Goal: Feedback & Contribution: Contribute content

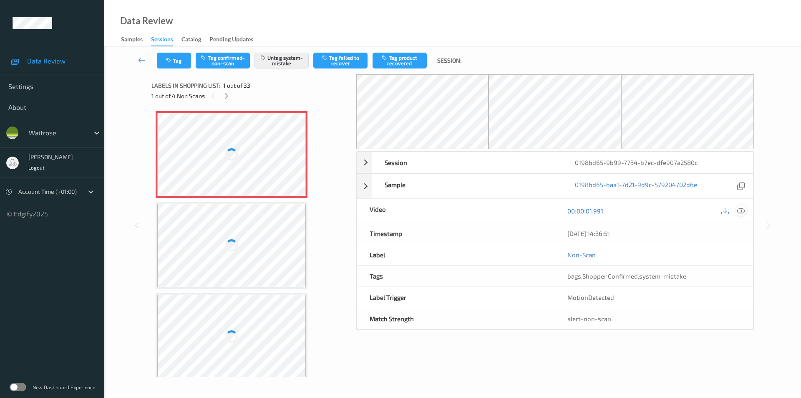
click at [741, 213] on icon at bounding box center [742, 211] width 8 height 8
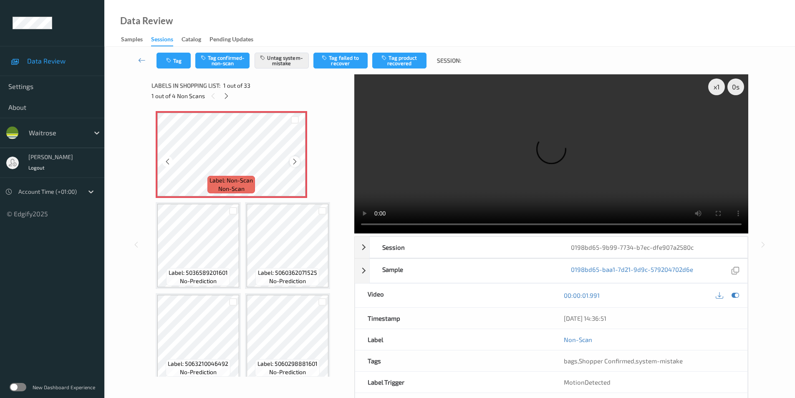
click at [298, 161] on icon at bounding box center [294, 162] width 7 height 8
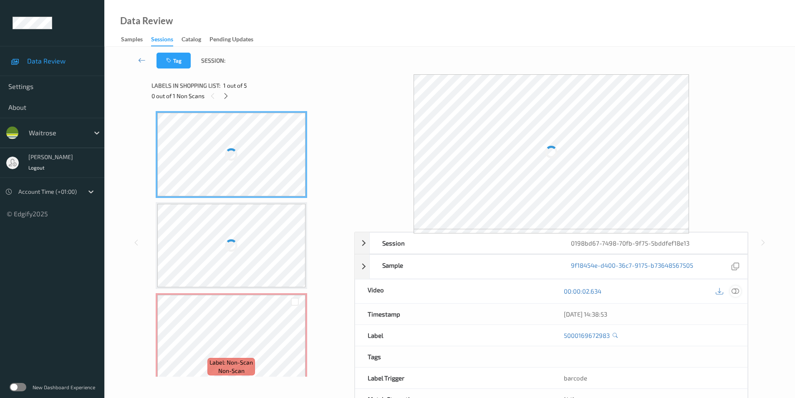
click at [733, 293] on icon at bounding box center [736, 291] width 8 height 8
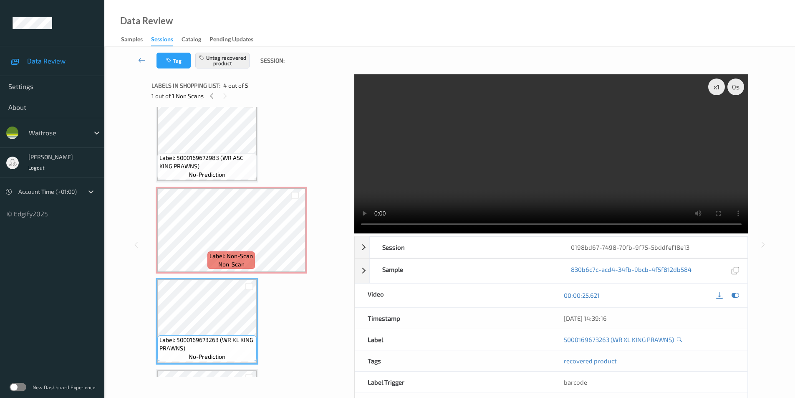
scroll to position [106, 0]
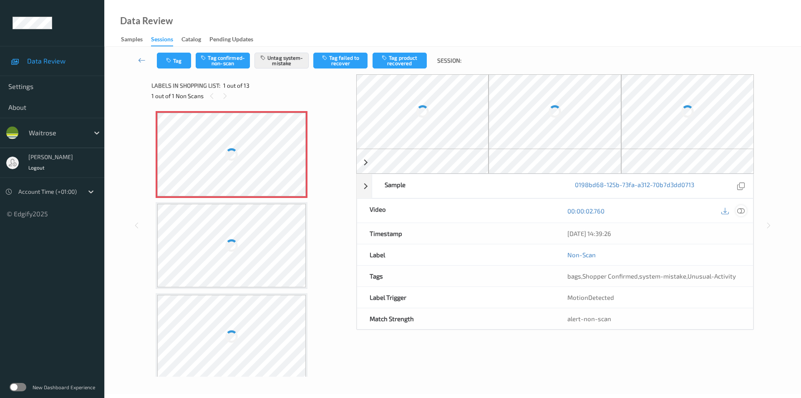
click at [745, 212] on icon at bounding box center [742, 211] width 8 height 8
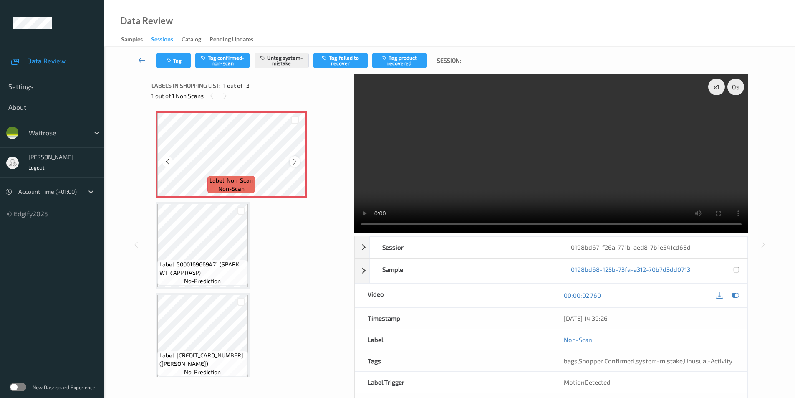
click at [295, 161] on icon at bounding box center [294, 162] width 7 height 8
click at [175, 62] on button "Tag" at bounding box center [174, 61] width 34 height 16
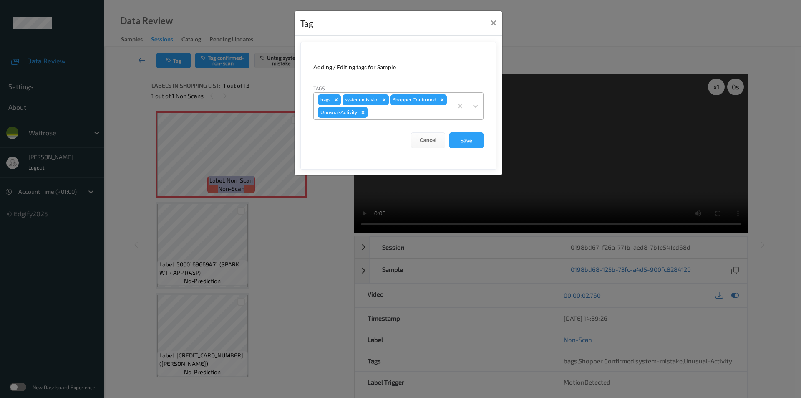
click at [362, 113] on icon "Remove Unusual-Activity" at bounding box center [363, 112] width 3 height 3
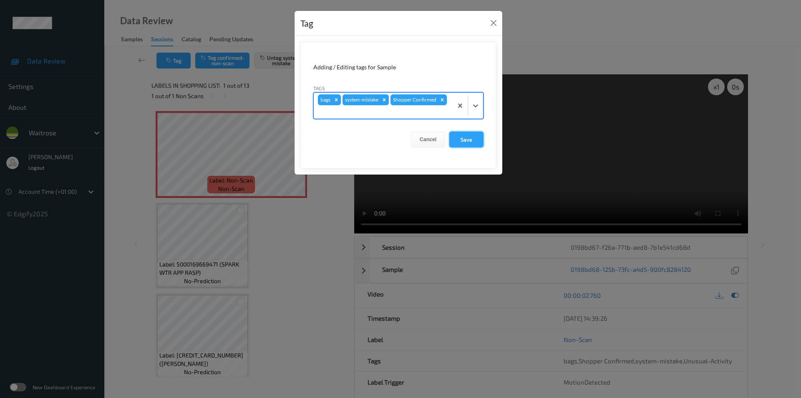
click at [463, 141] on button "Save" at bounding box center [467, 139] width 34 height 16
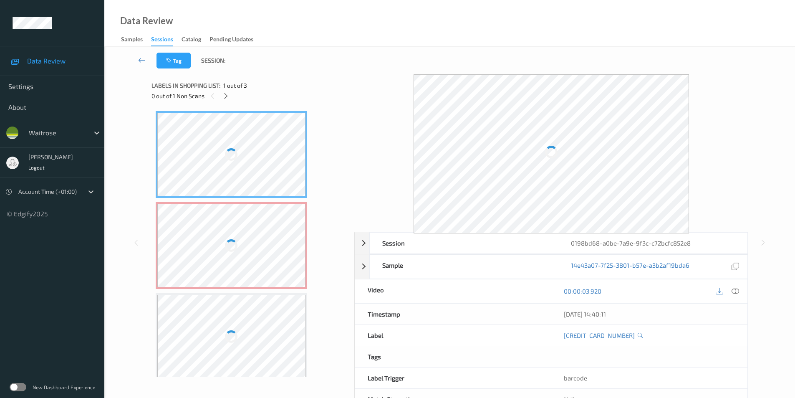
click at [733, 291] on icon at bounding box center [736, 291] width 8 height 8
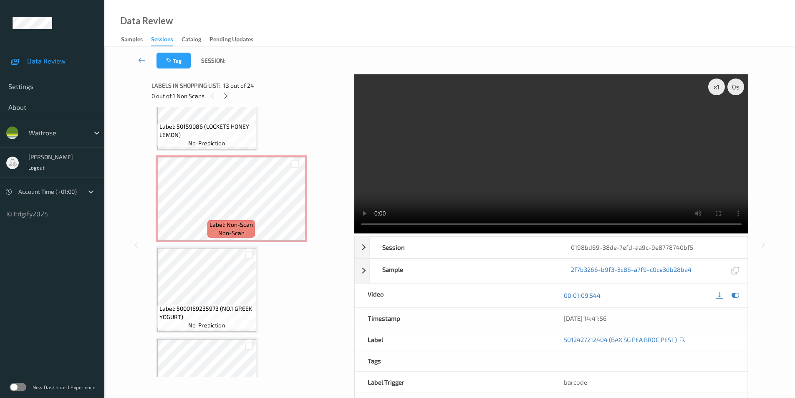
scroll to position [1252, 0]
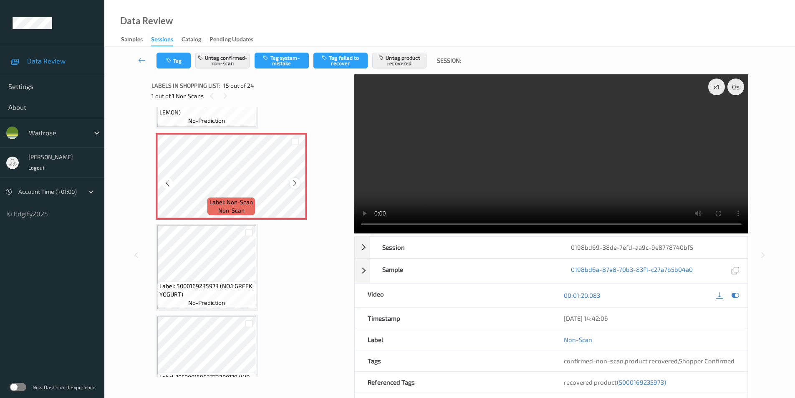
click at [293, 181] on icon at bounding box center [294, 183] width 7 height 8
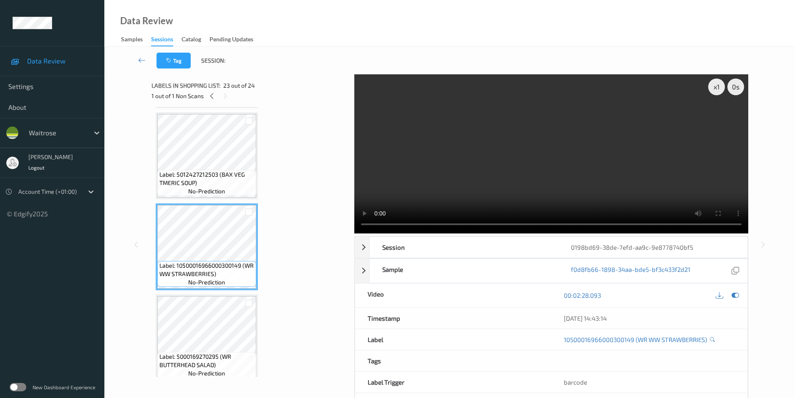
scroll to position [1918, 0]
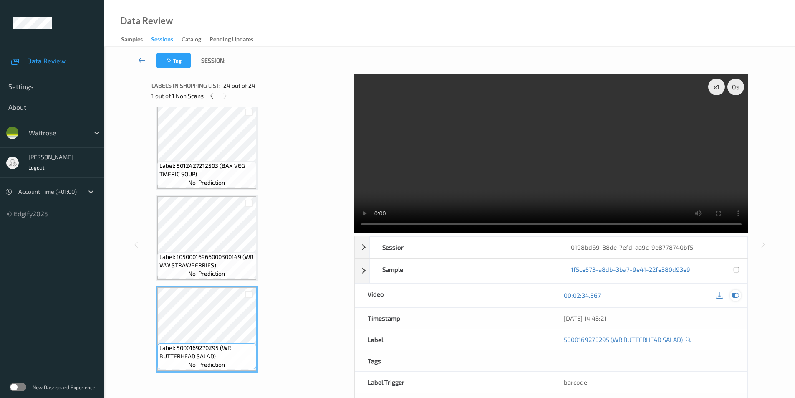
click at [732, 295] on icon at bounding box center [736, 295] width 8 height 8
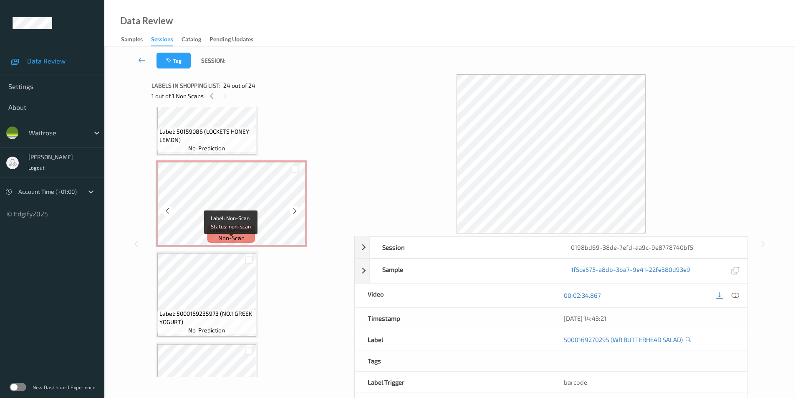
scroll to position [1209, 0]
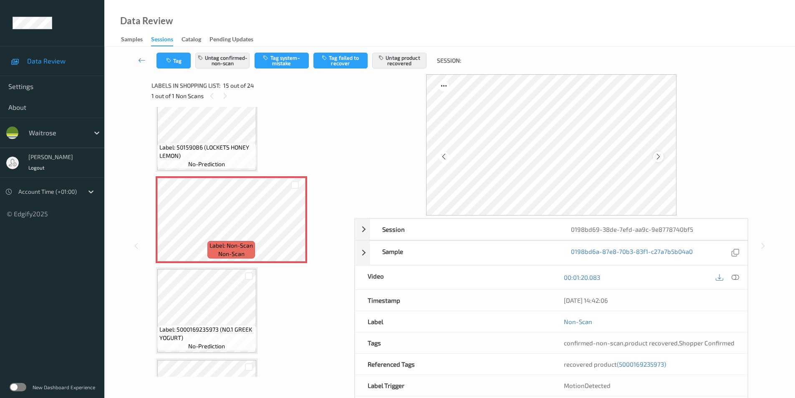
click at [659, 156] on icon at bounding box center [658, 157] width 7 height 8
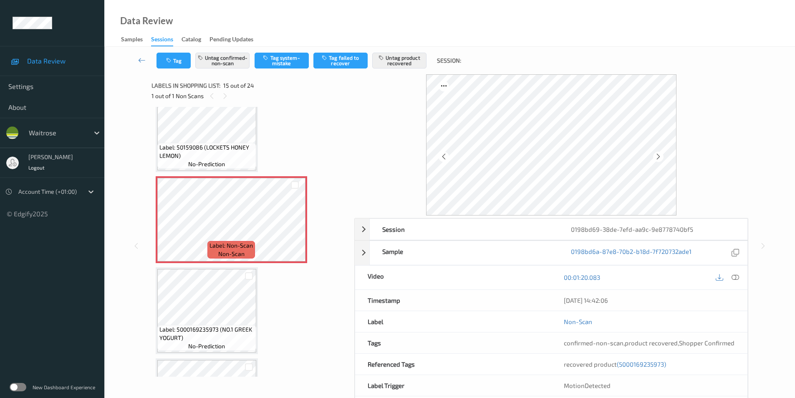
click at [659, 156] on icon at bounding box center [658, 157] width 7 height 8
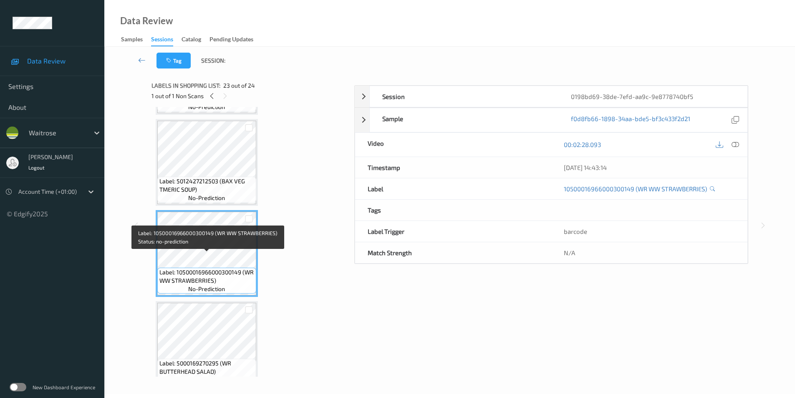
scroll to position [1918, 0]
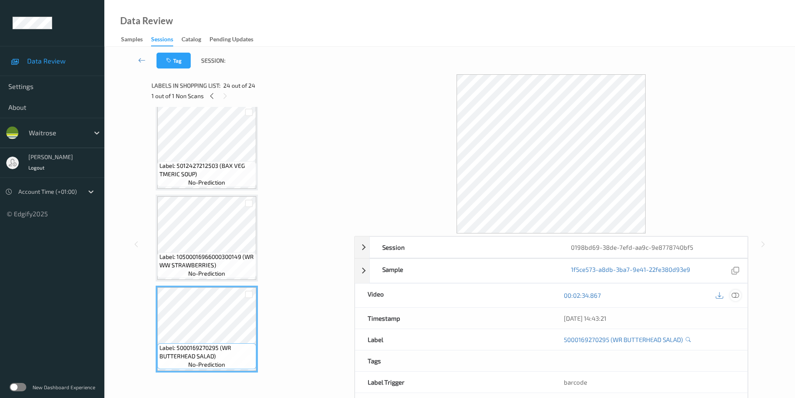
click at [738, 298] on icon at bounding box center [736, 295] width 8 height 8
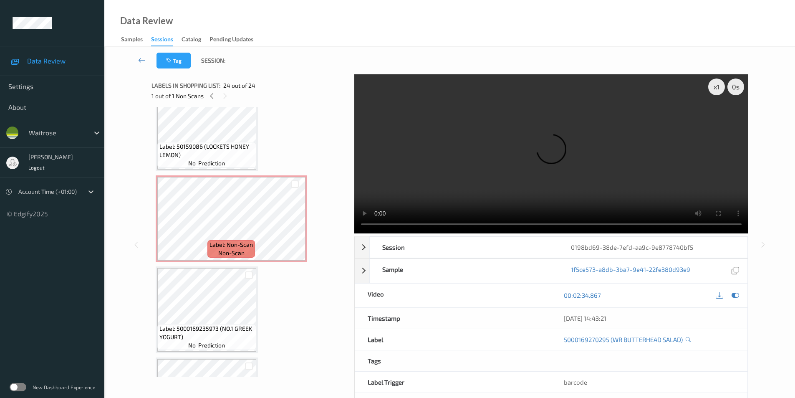
scroll to position [1209, 0]
click at [303, 61] on div "Tag Session:" at bounding box center [449, 61] width 657 height 28
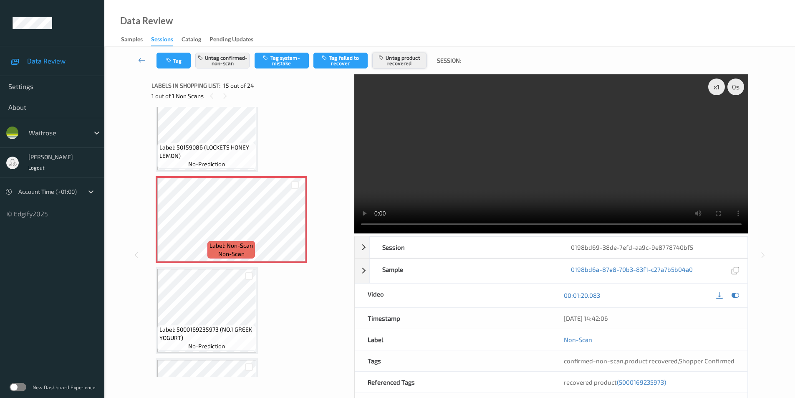
click at [404, 63] on button "Untag product recovered" at bounding box center [399, 61] width 54 height 16
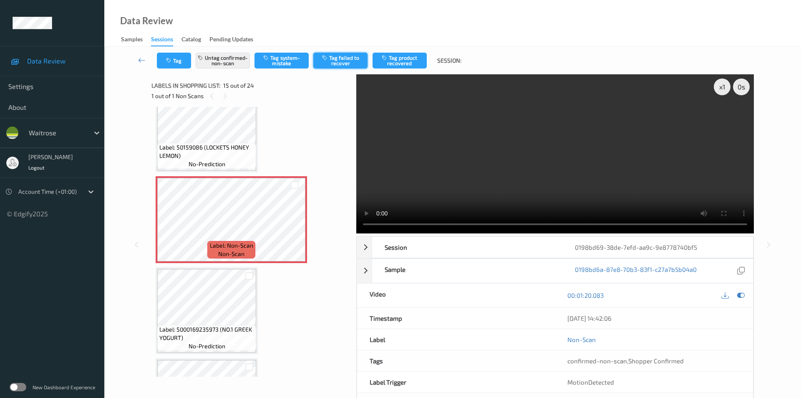
click at [353, 55] on button "Tag failed to recover" at bounding box center [340, 61] width 54 height 16
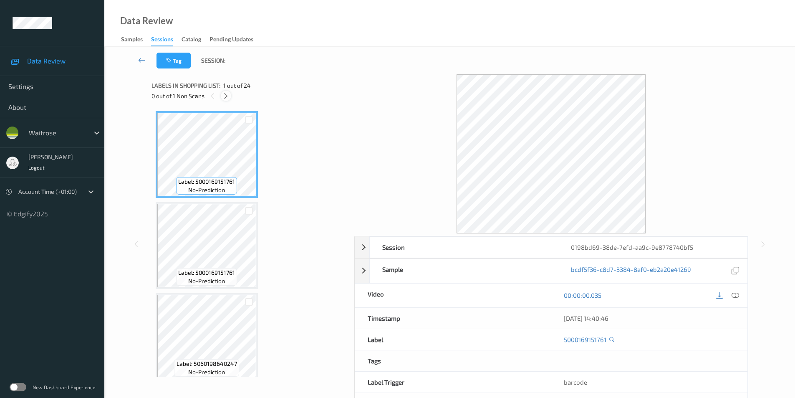
click at [227, 96] on icon at bounding box center [225, 96] width 7 height 8
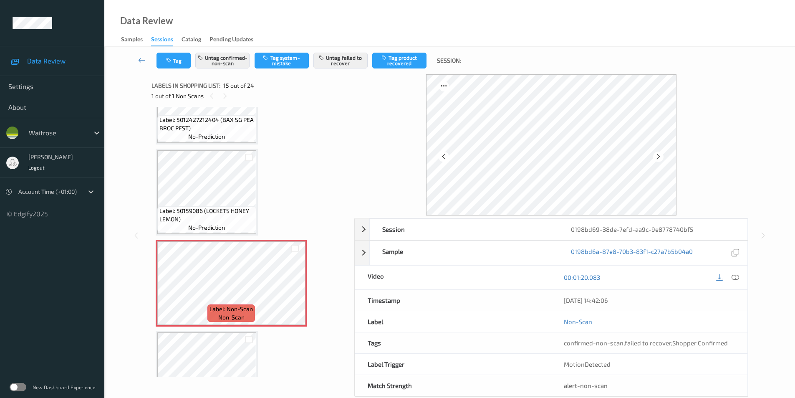
scroll to position [1137, 0]
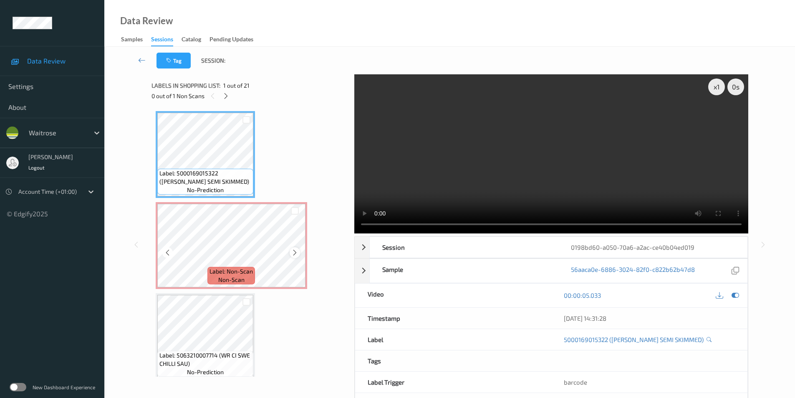
click at [294, 254] on icon at bounding box center [294, 253] width 7 height 8
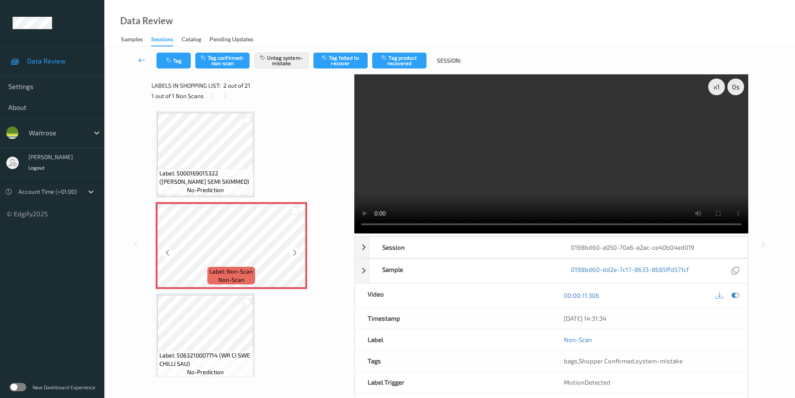
click at [294, 254] on icon at bounding box center [294, 253] width 7 height 8
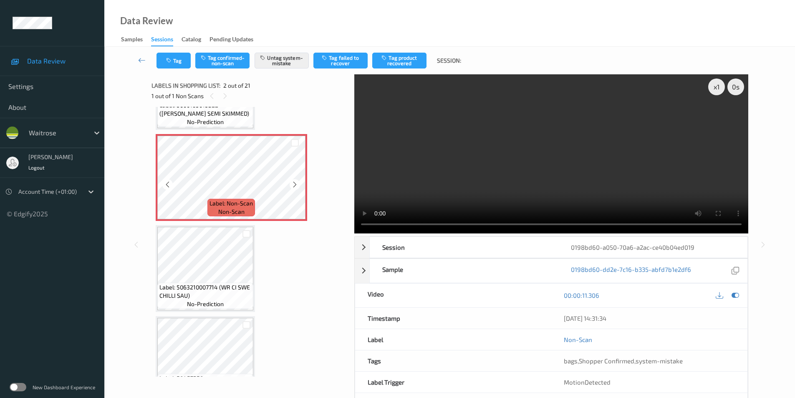
scroll to position [83, 0]
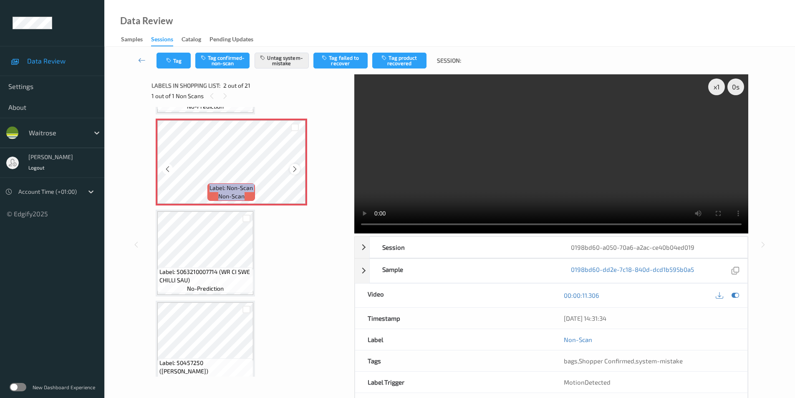
click at [295, 169] on icon at bounding box center [294, 169] width 7 height 8
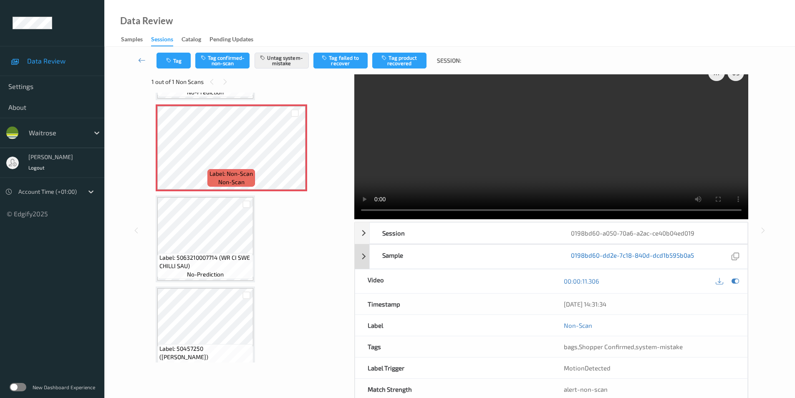
scroll to position [0, 0]
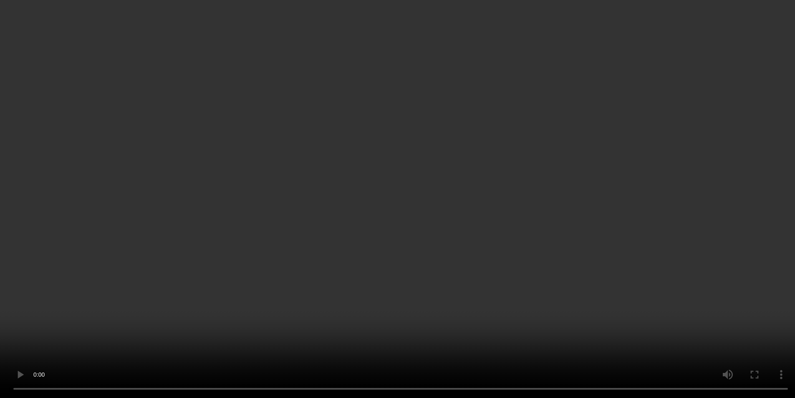
scroll to position [644, 0]
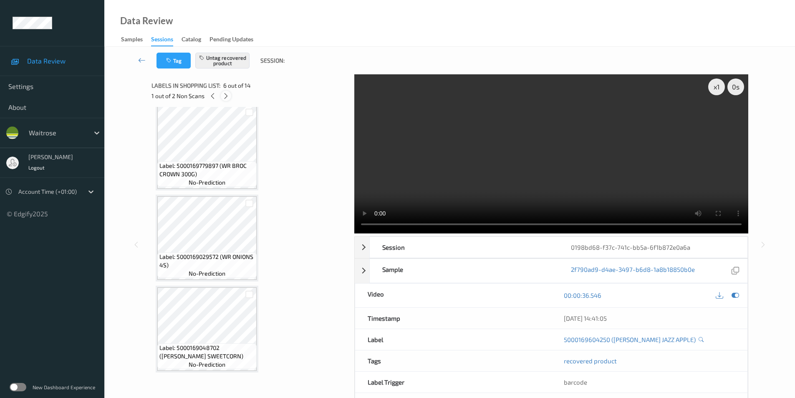
click at [226, 96] on icon at bounding box center [225, 96] width 7 height 8
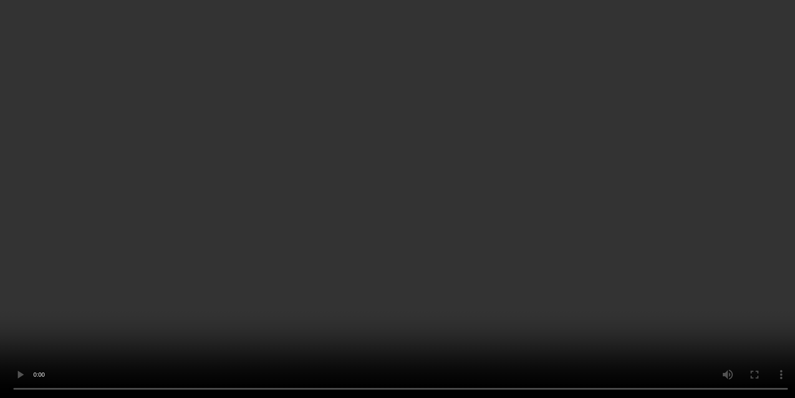
scroll to position [671, 0]
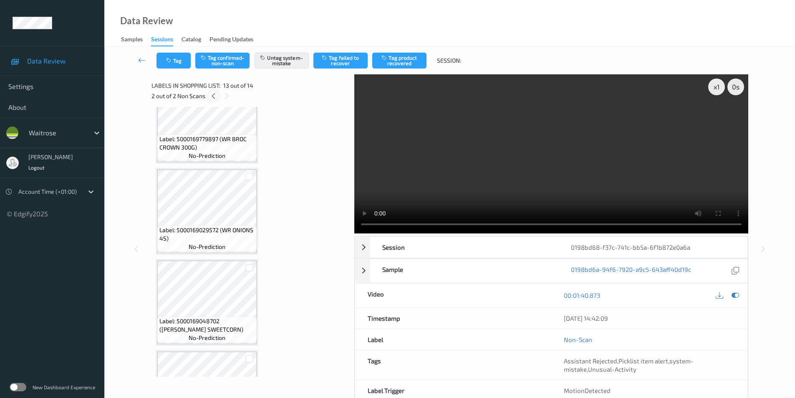
click at [213, 96] on icon at bounding box center [213, 96] width 7 height 8
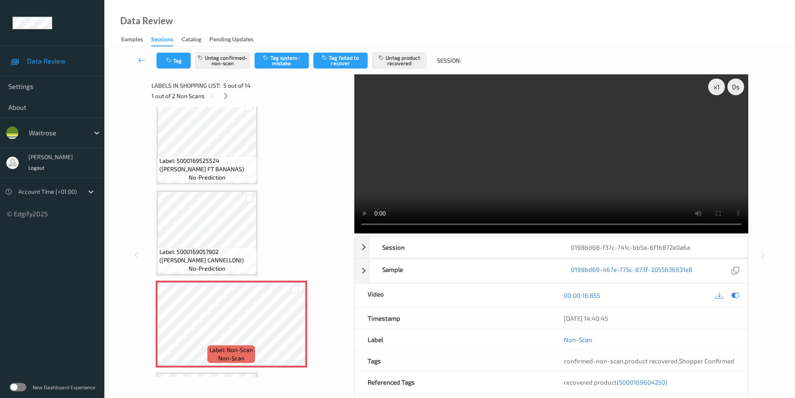
scroll to position [194, 0]
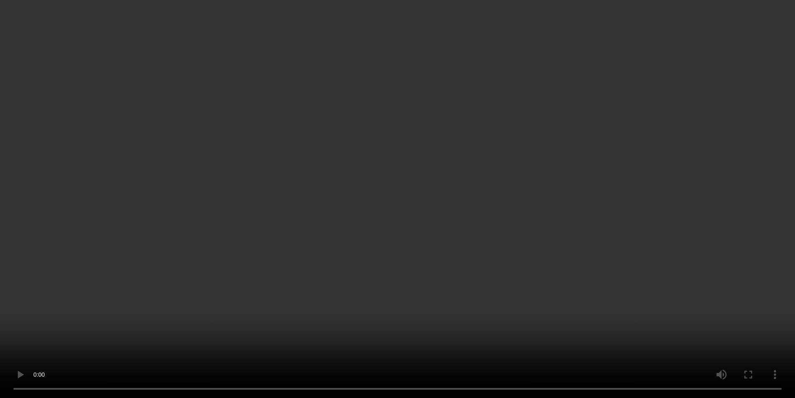
scroll to position [683, 0]
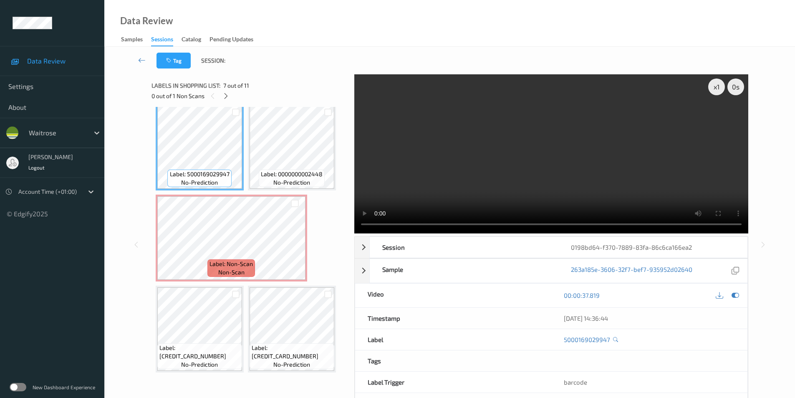
scroll to position [227, 0]
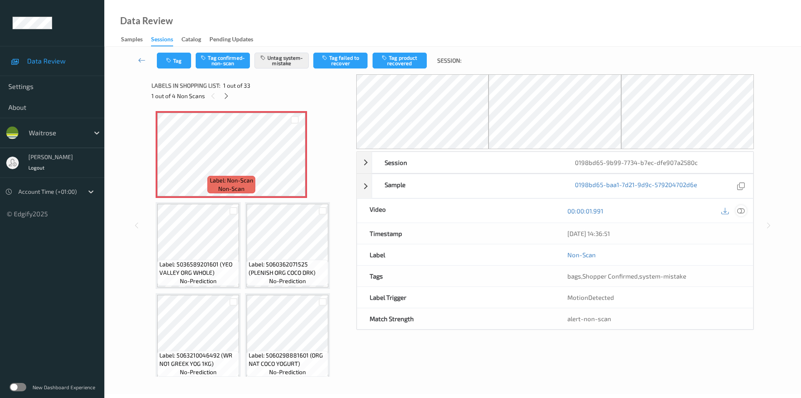
click at [743, 209] on icon at bounding box center [742, 211] width 8 height 8
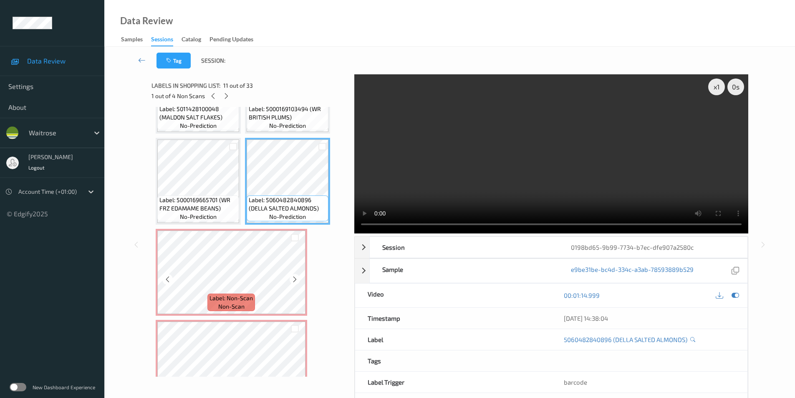
scroll to position [417, 0]
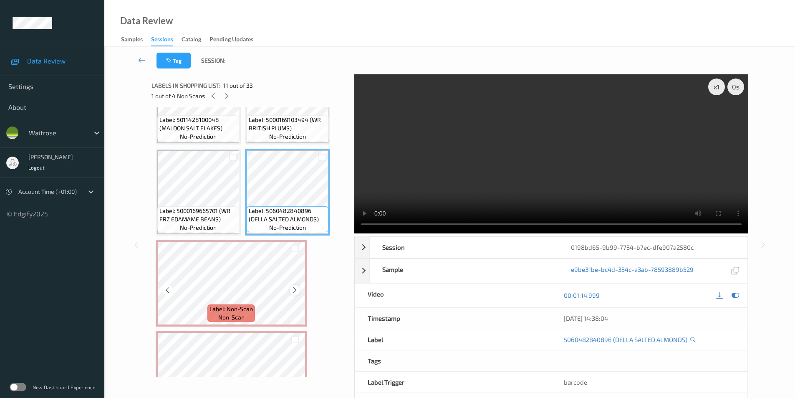
click at [295, 289] on icon at bounding box center [294, 290] width 7 height 8
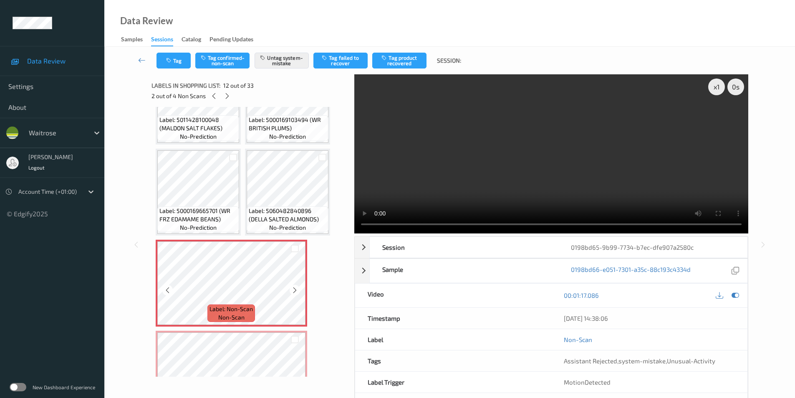
click at [295, 289] on icon at bounding box center [294, 290] width 7 height 8
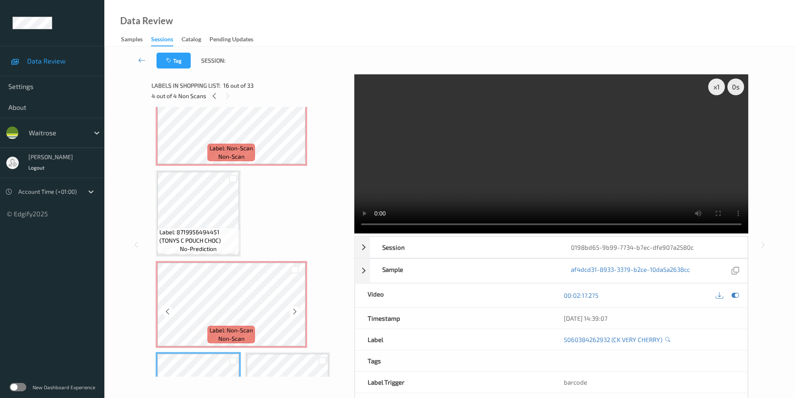
scroll to position [668, 0]
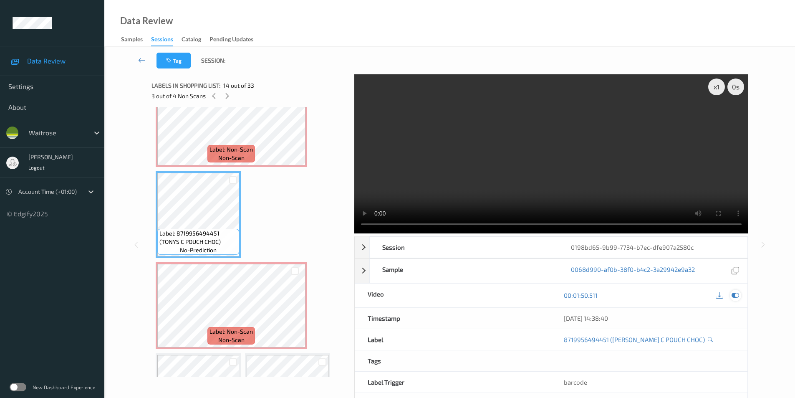
click at [735, 293] on icon at bounding box center [736, 295] width 8 height 8
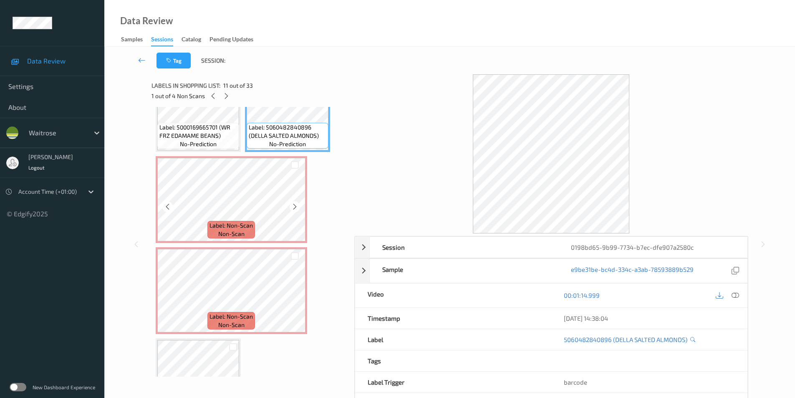
scroll to position [543, 0]
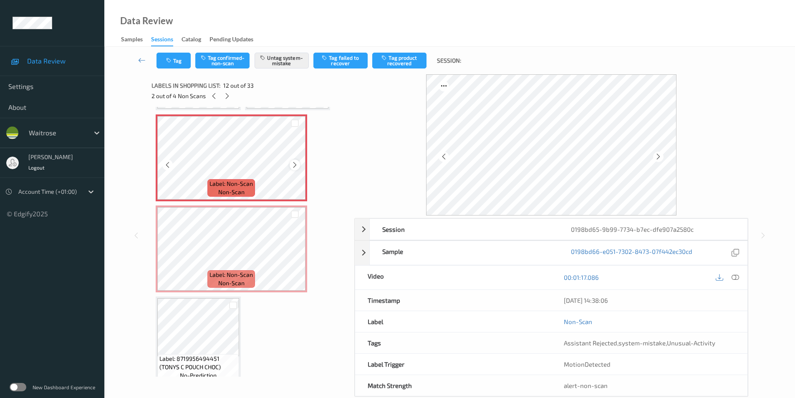
click at [296, 166] on icon at bounding box center [294, 165] width 7 height 8
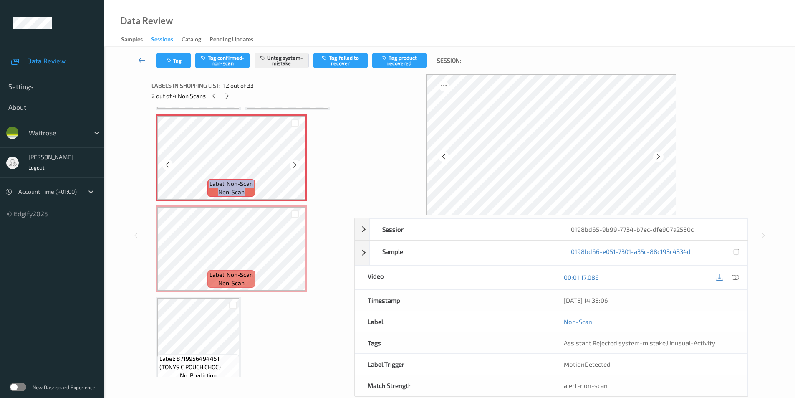
click at [296, 166] on icon at bounding box center [294, 165] width 7 height 8
click at [734, 275] on icon at bounding box center [736, 277] width 8 height 8
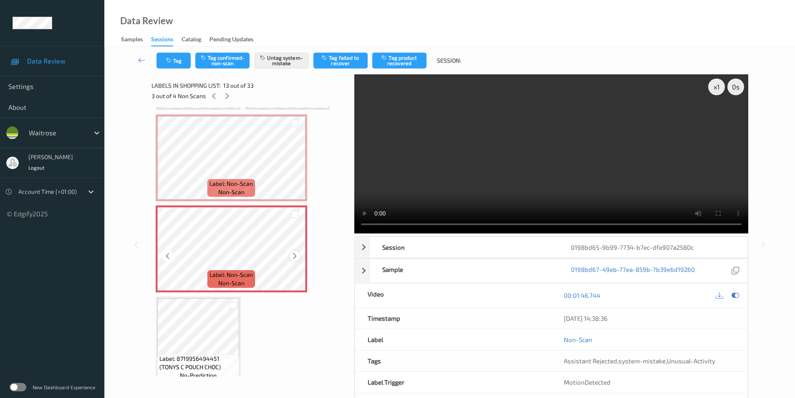
click at [294, 255] on icon at bounding box center [294, 256] width 7 height 8
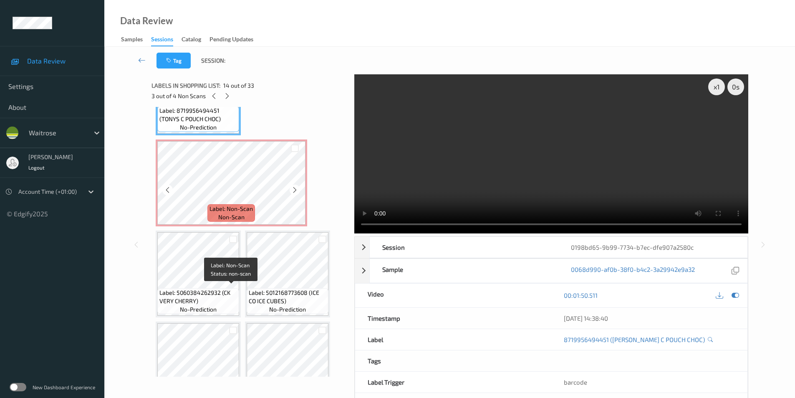
scroll to position [793, 0]
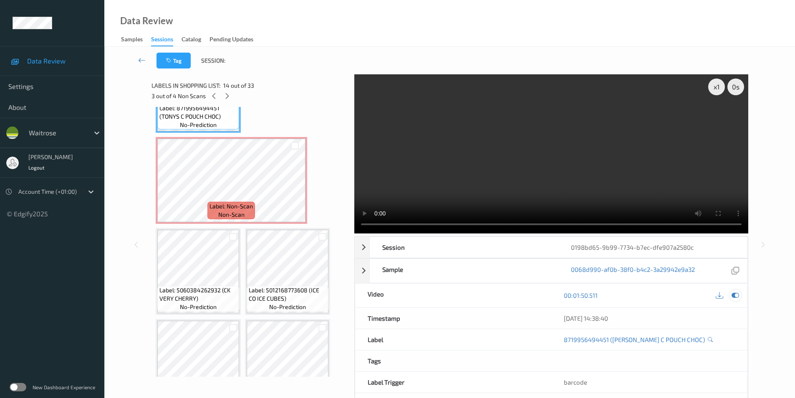
click at [734, 296] on icon at bounding box center [736, 295] width 8 height 8
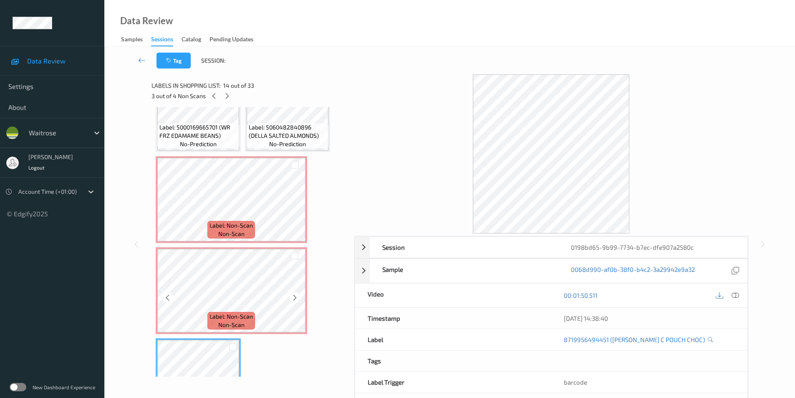
scroll to position [459, 0]
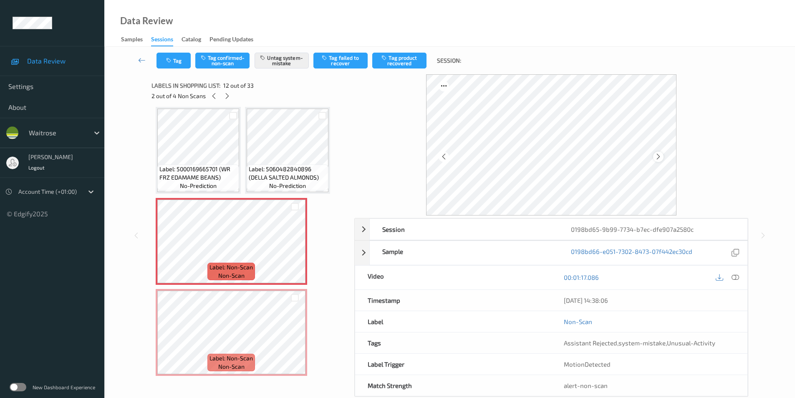
click at [658, 155] on icon at bounding box center [658, 157] width 7 height 8
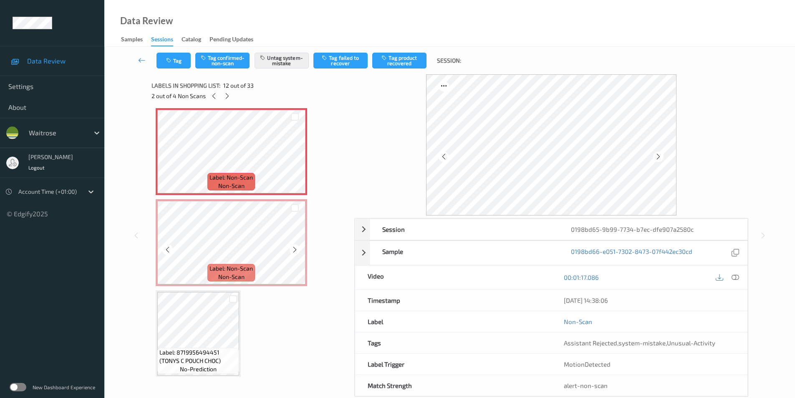
scroll to position [584, 0]
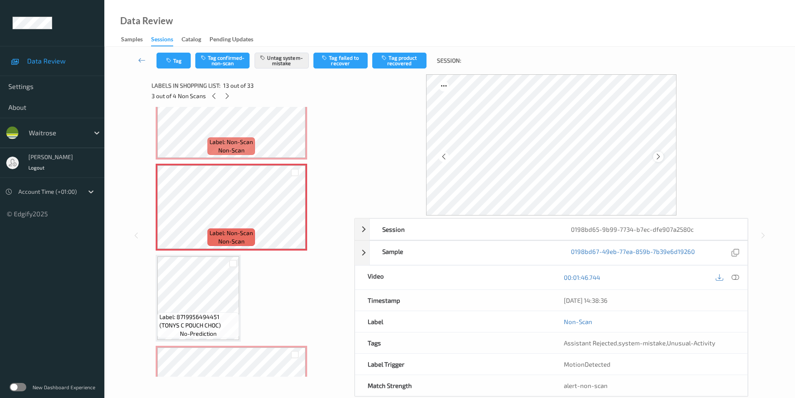
click at [661, 156] on icon at bounding box center [658, 157] width 7 height 8
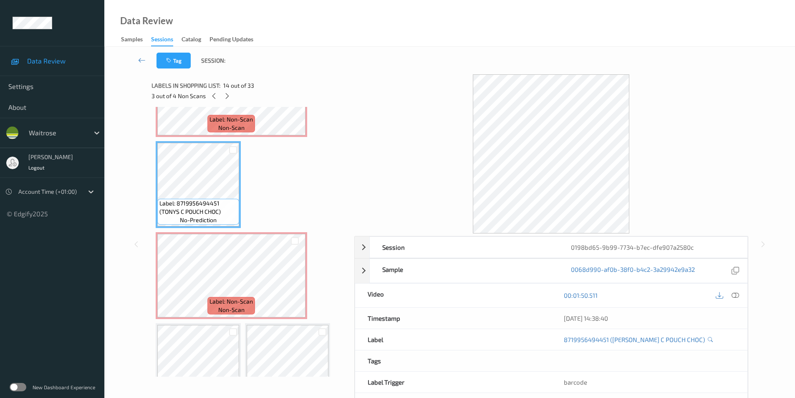
scroll to position [710, 0]
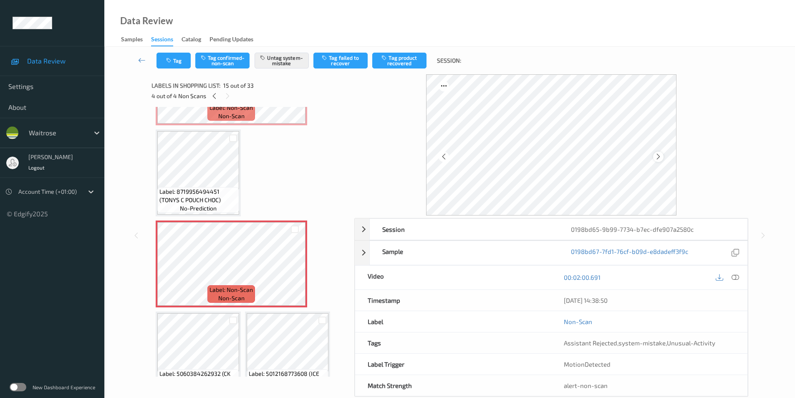
click at [662, 158] on icon at bounding box center [658, 157] width 7 height 8
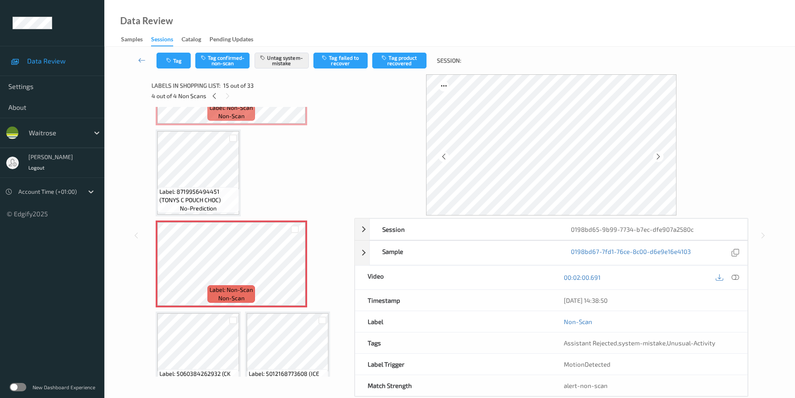
click at [662, 158] on icon at bounding box center [658, 157] width 7 height 8
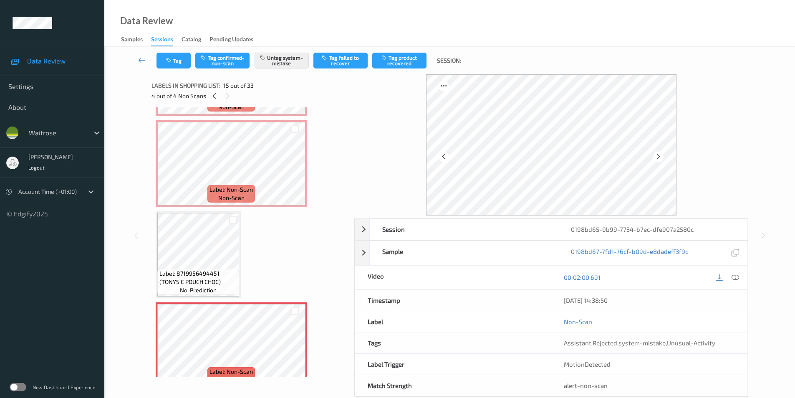
scroll to position [626, 0]
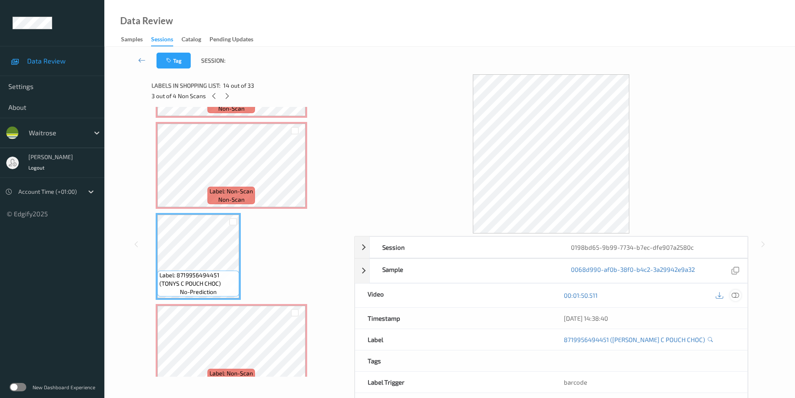
click at [736, 295] on icon at bounding box center [736, 295] width 8 height 8
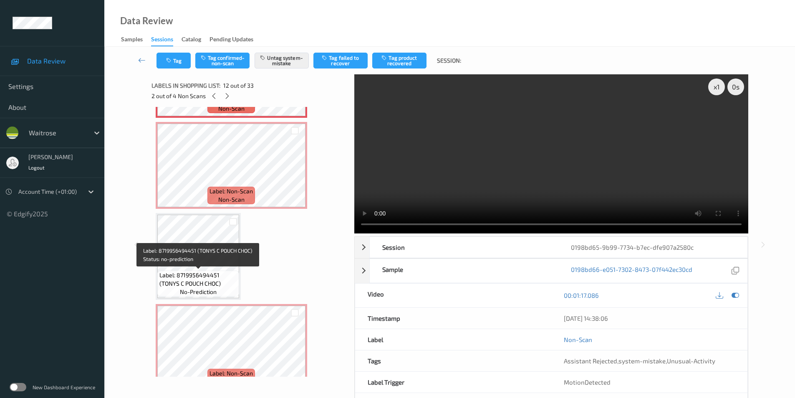
scroll to position [668, 0]
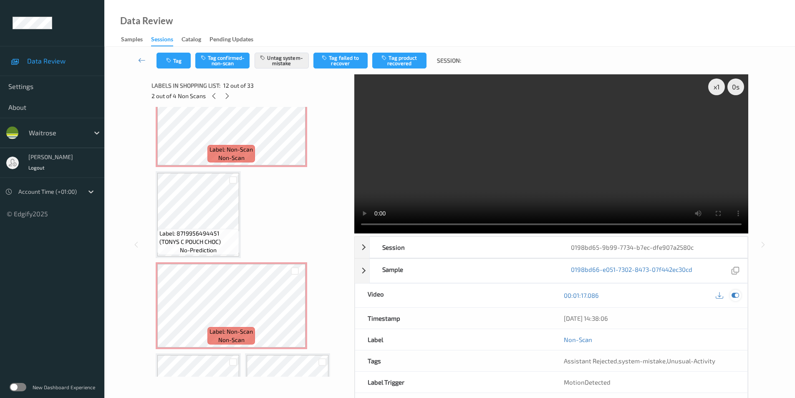
click at [736, 292] on icon at bounding box center [736, 295] width 8 height 8
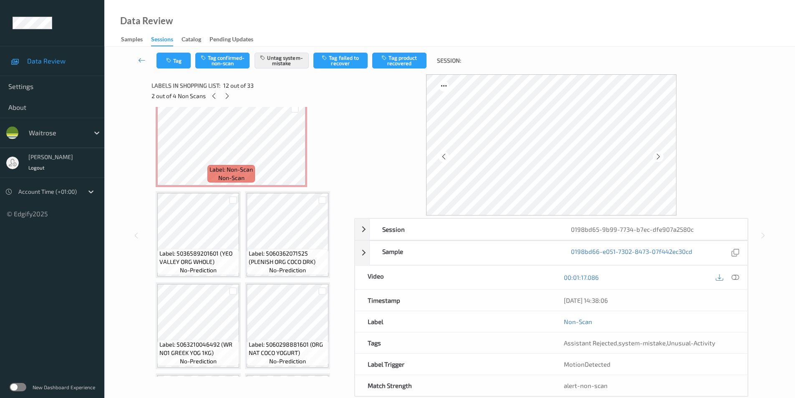
scroll to position [0, 0]
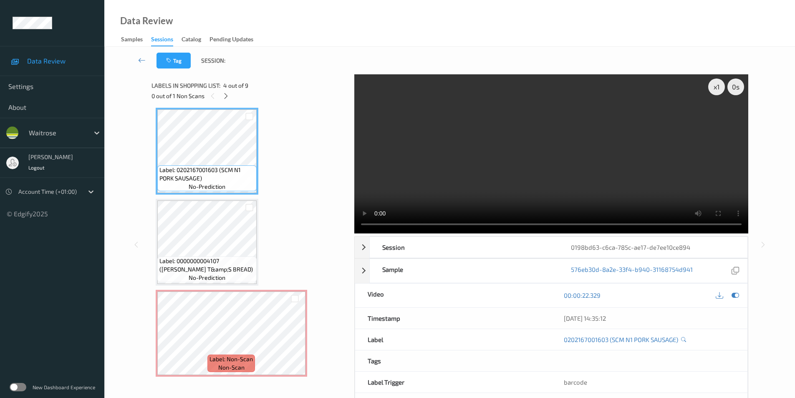
scroll to position [318, 0]
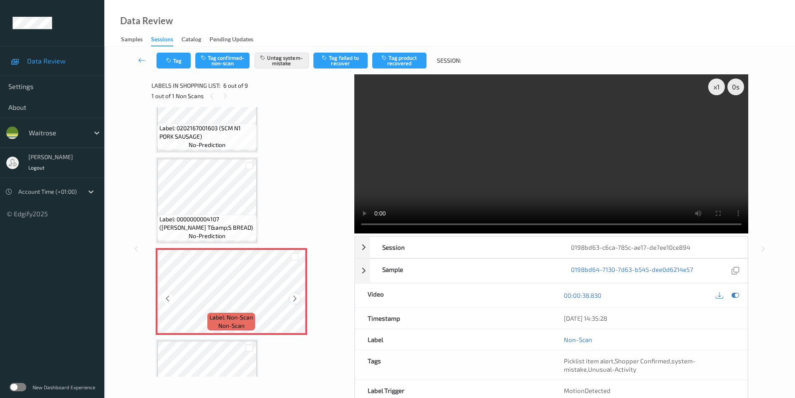
click at [296, 296] on icon at bounding box center [294, 299] width 7 height 8
click at [296, 295] on icon at bounding box center [294, 299] width 7 height 8
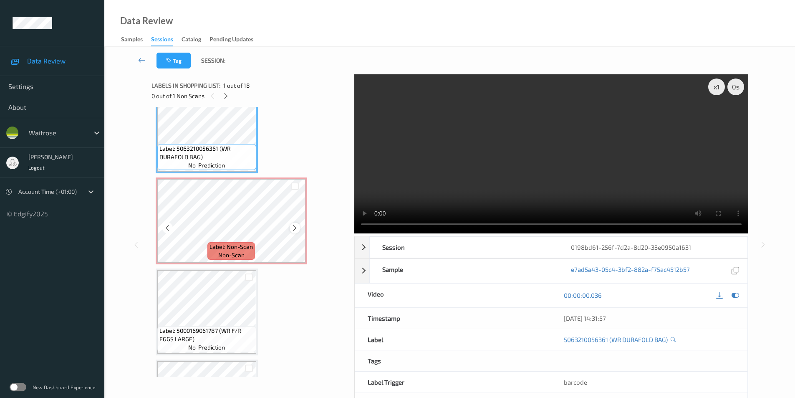
scroll to position [42, 0]
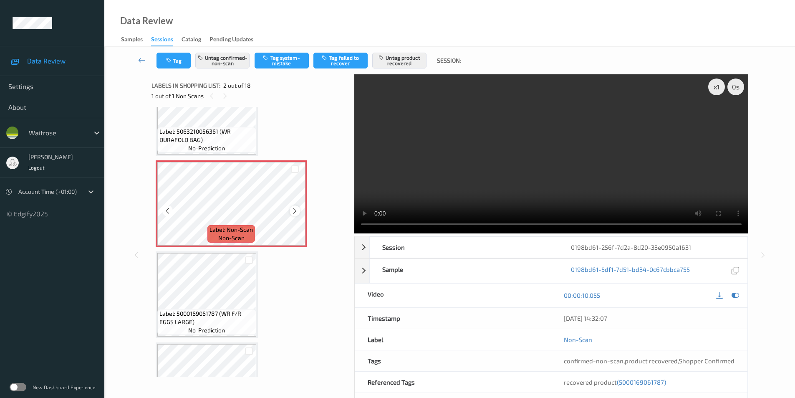
click at [295, 211] on icon at bounding box center [294, 211] width 7 height 8
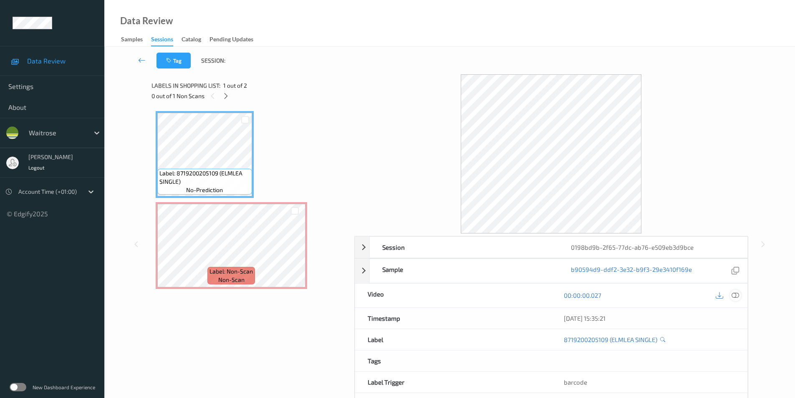
click at [735, 291] on icon at bounding box center [736, 295] width 8 height 8
click at [735, 293] on icon at bounding box center [736, 295] width 8 height 8
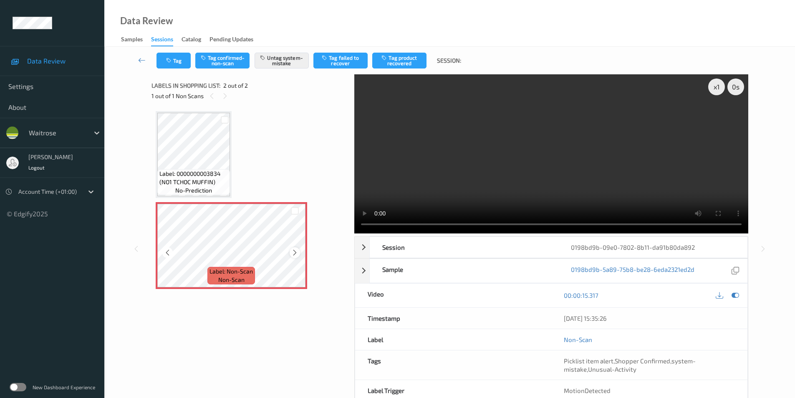
click at [296, 255] on icon at bounding box center [294, 253] width 7 height 8
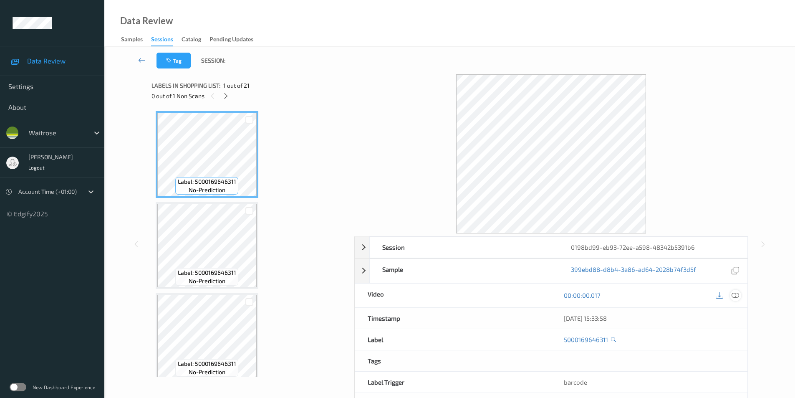
click at [736, 296] on icon at bounding box center [736, 295] width 8 height 8
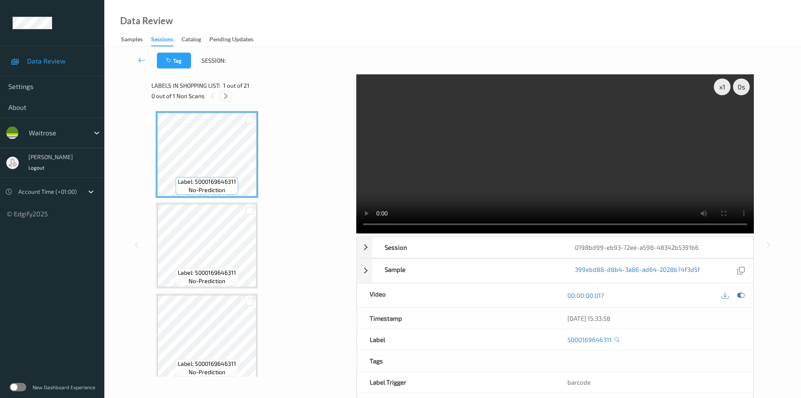
click at [230, 96] on div at bounding box center [226, 96] width 10 height 10
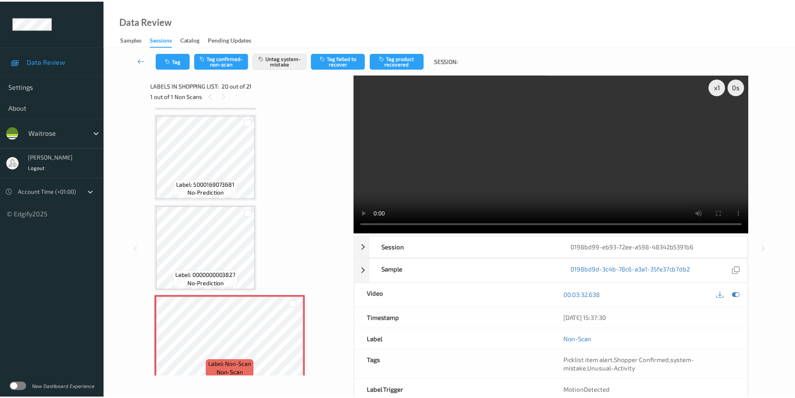
scroll to position [1517, 0]
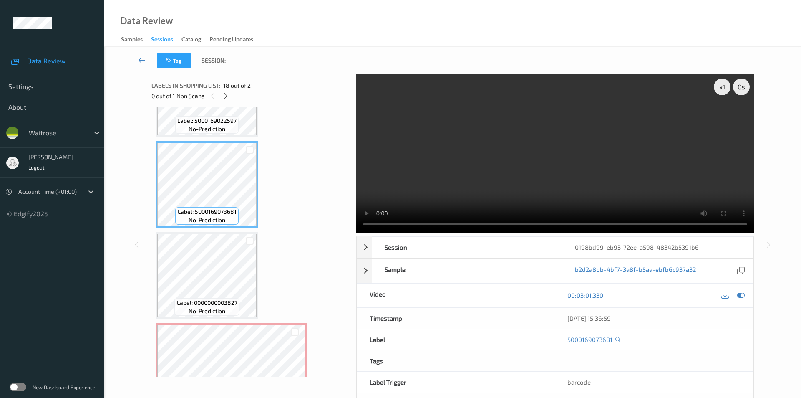
click at [244, 153] on div "Label: 5000169073681 no-prediction" at bounding box center [207, 184] width 103 height 87
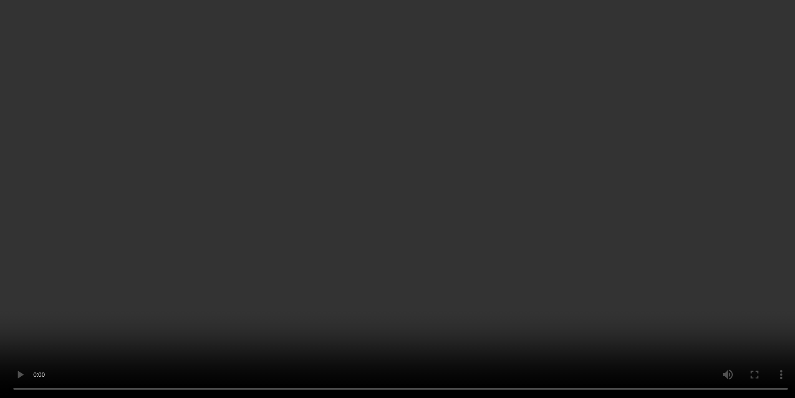
scroll to position [1592, 0]
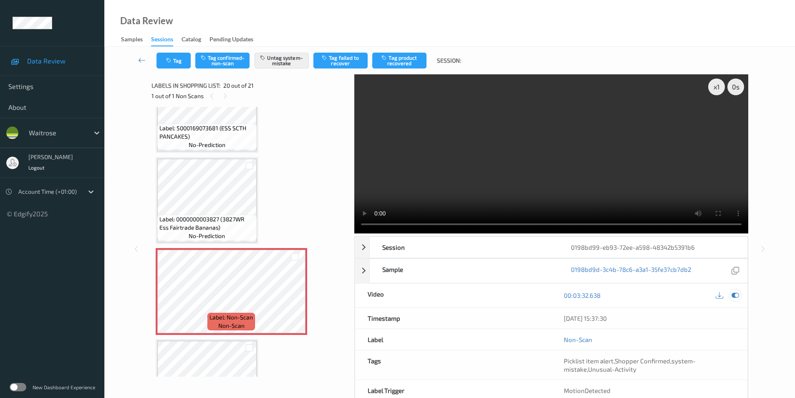
click at [735, 296] on icon at bounding box center [736, 295] width 8 height 8
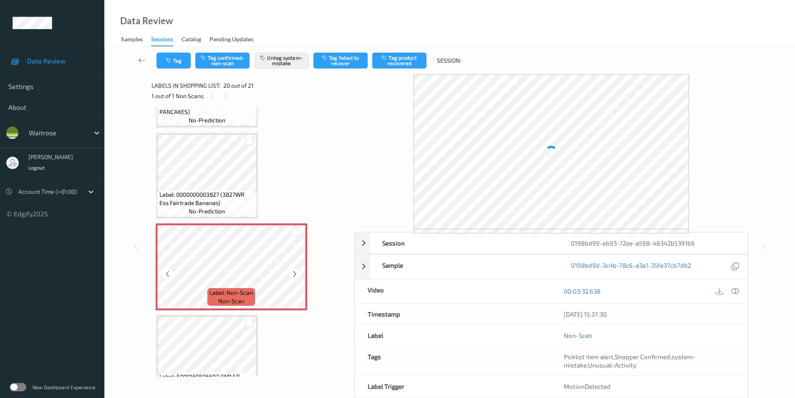
scroll to position [1634, 0]
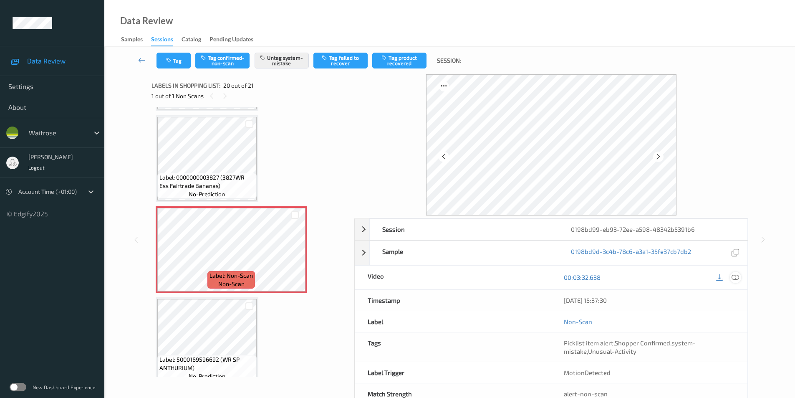
click at [737, 278] on icon at bounding box center [736, 277] width 8 height 8
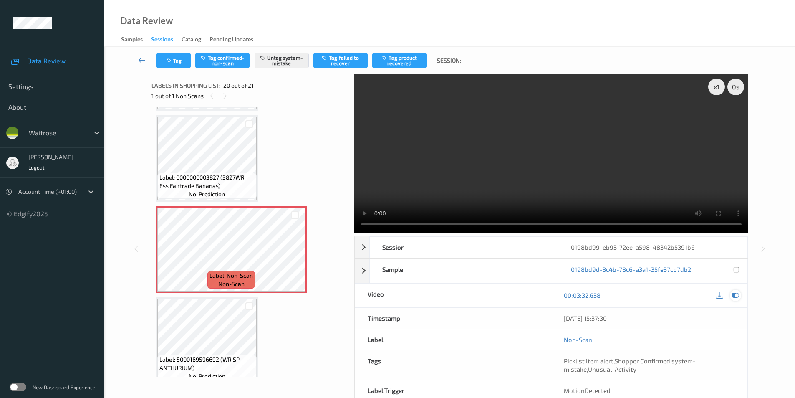
click at [734, 293] on icon at bounding box center [736, 295] width 8 height 8
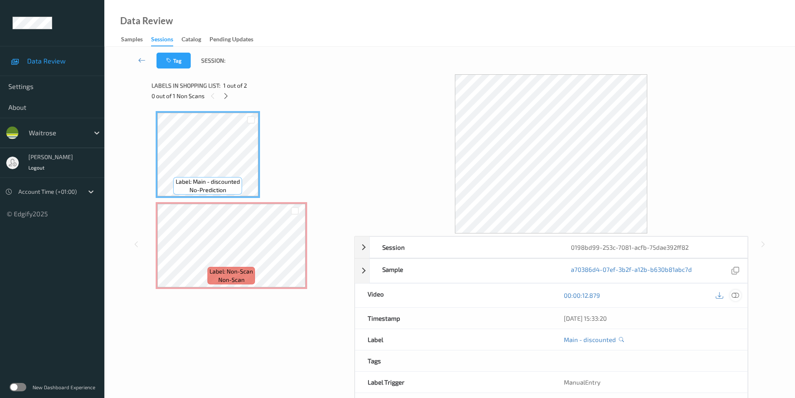
click at [735, 292] on icon at bounding box center [736, 295] width 8 height 8
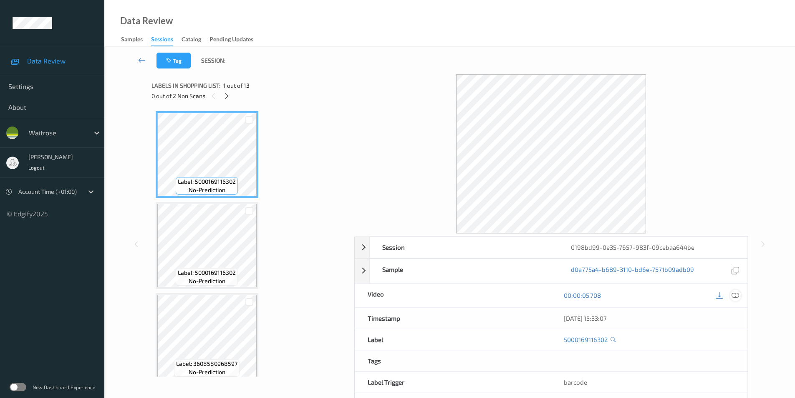
click at [737, 294] on icon at bounding box center [736, 295] width 8 height 8
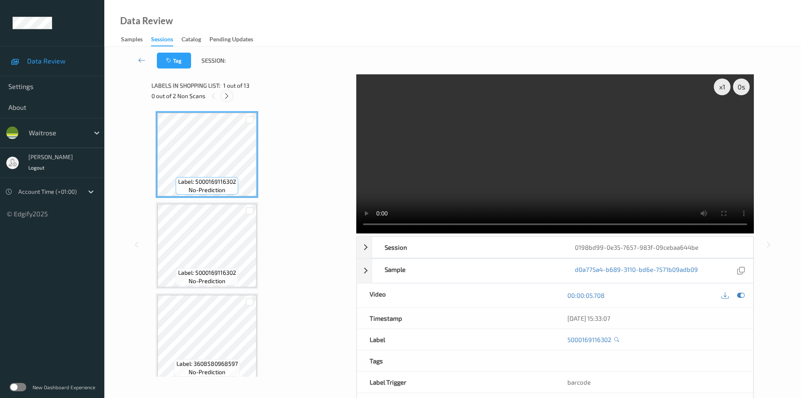
click at [226, 99] on icon at bounding box center [226, 96] width 7 height 8
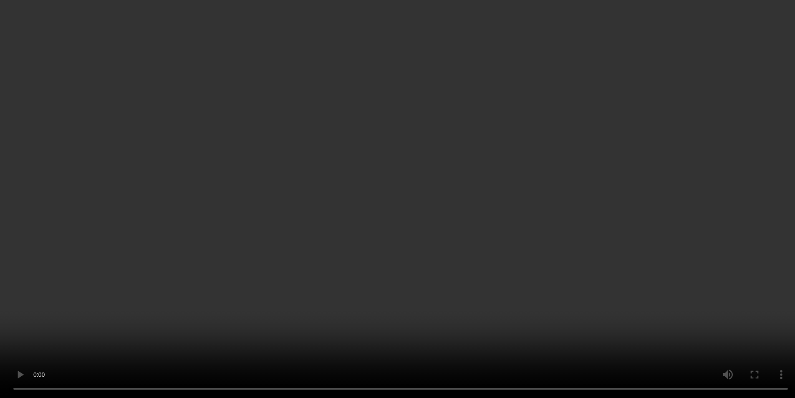
scroll to position [807, 0]
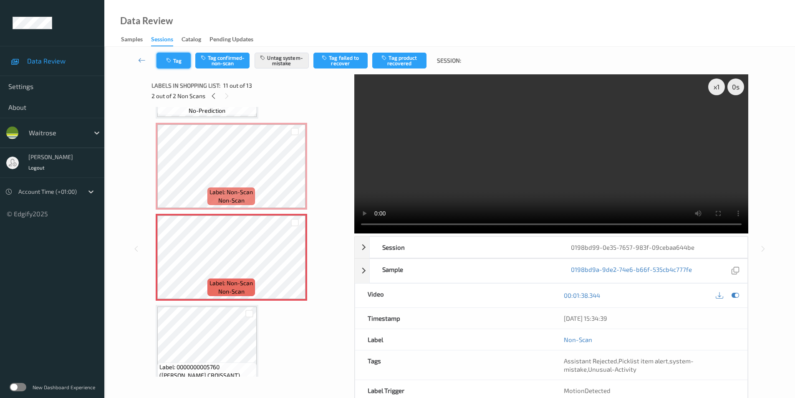
click at [170, 63] on icon "button" at bounding box center [169, 61] width 7 height 6
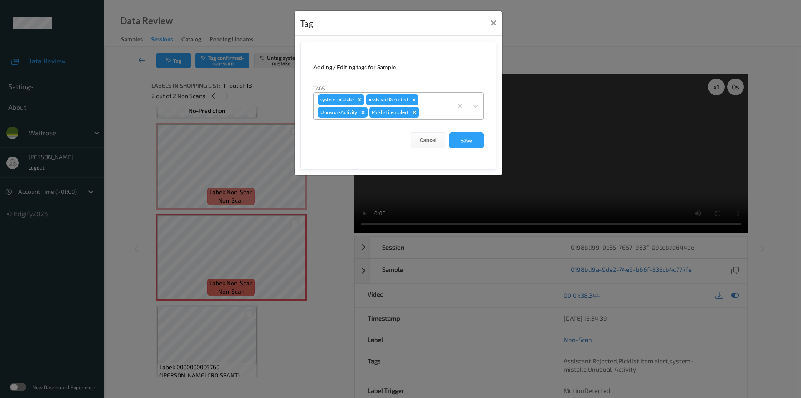
click at [417, 113] on icon "Remove Picklist item alert" at bounding box center [415, 112] width 6 height 6
click at [468, 142] on button "Save" at bounding box center [467, 140] width 34 height 16
click at [461, 138] on button "Save" at bounding box center [467, 140] width 34 height 16
click at [460, 138] on button "Save" at bounding box center [467, 140] width 34 height 16
click at [458, 138] on button "Save" at bounding box center [467, 140] width 34 height 16
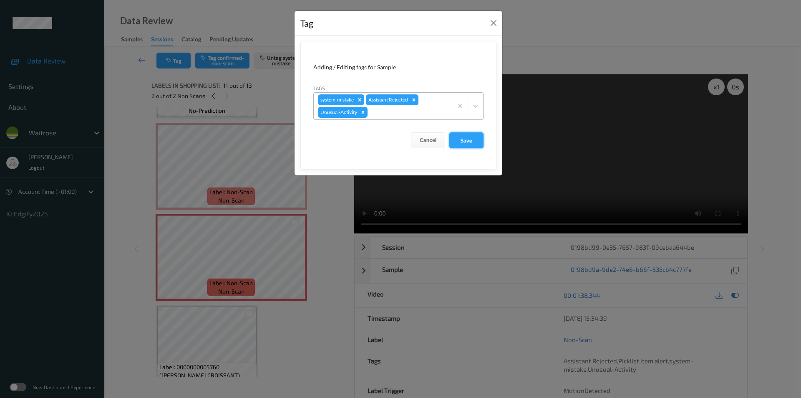
click at [458, 138] on button "Save" at bounding box center [467, 140] width 34 height 16
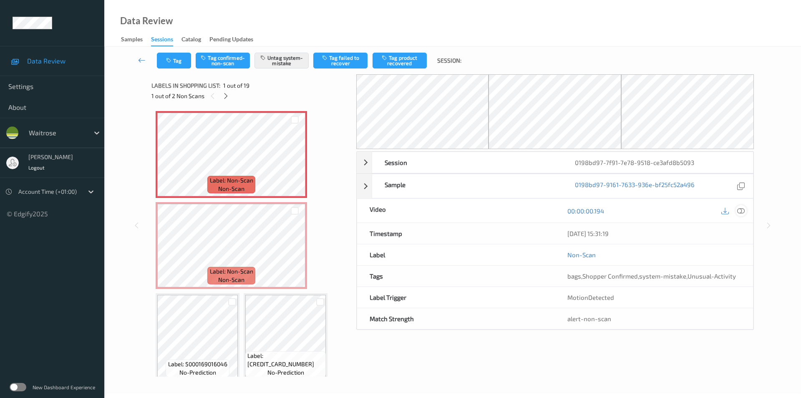
click at [744, 211] on icon at bounding box center [742, 211] width 8 height 8
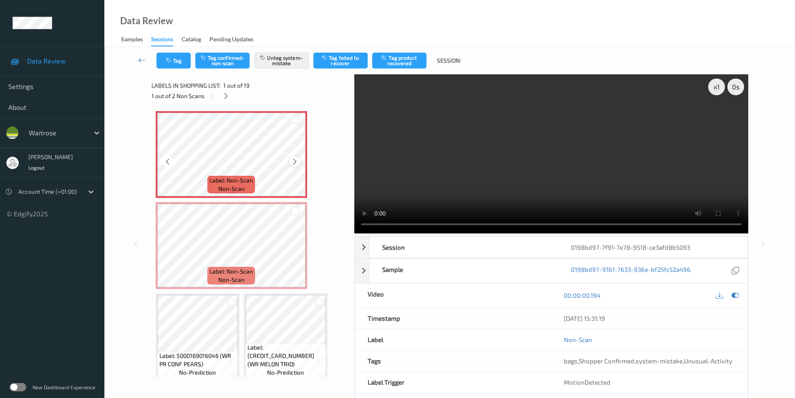
click at [295, 161] on icon at bounding box center [294, 162] width 7 height 8
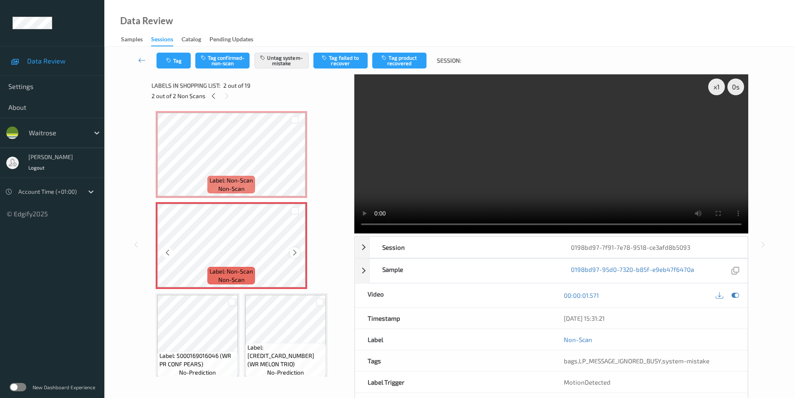
click at [294, 253] on icon at bounding box center [294, 253] width 7 height 8
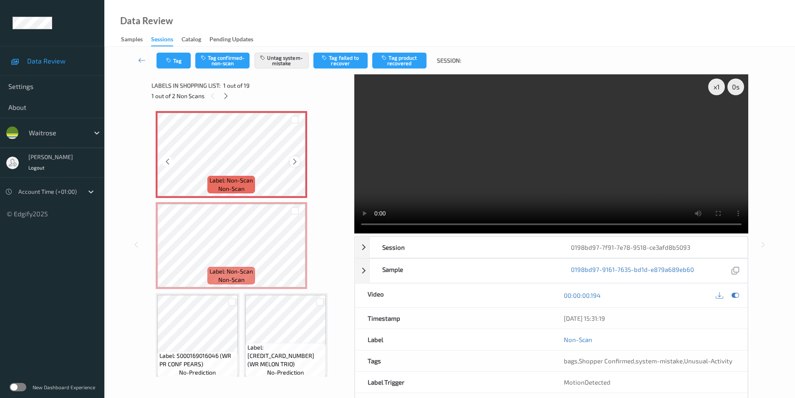
click at [294, 164] on icon at bounding box center [294, 162] width 7 height 8
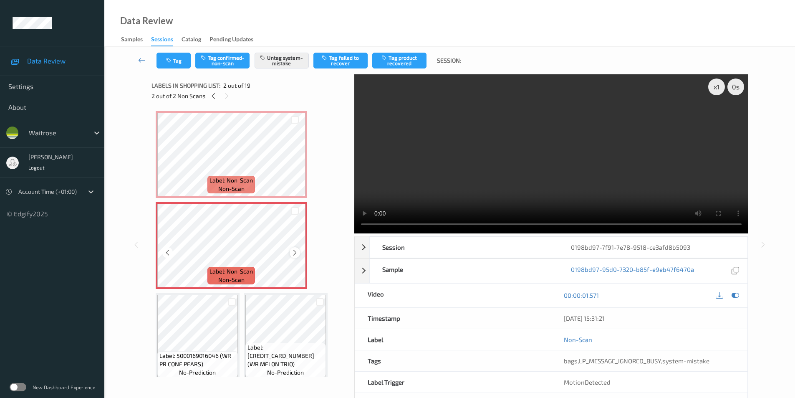
click at [293, 257] on div at bounding box center [295, 252] width 10 height 10
click at [291, 248] on div at bounding box center [295, 252] width 10 height 10
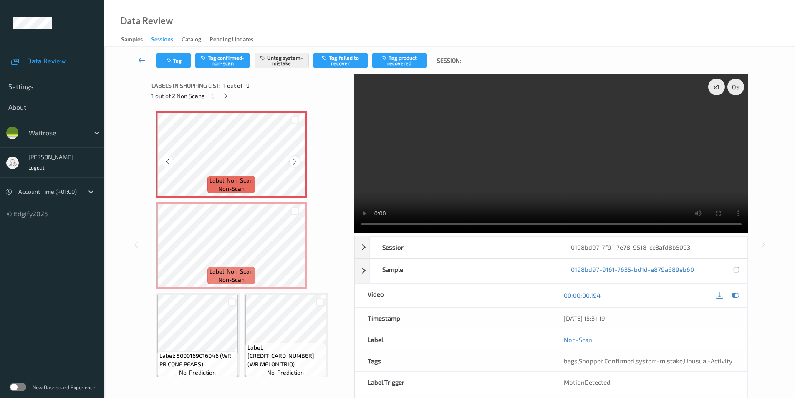
click at [296, 158] on icon at bounding box center [294, 162] width 7 height 8
click at [293, 160] on icon at bounding box center [294, 162] width 7 height 8
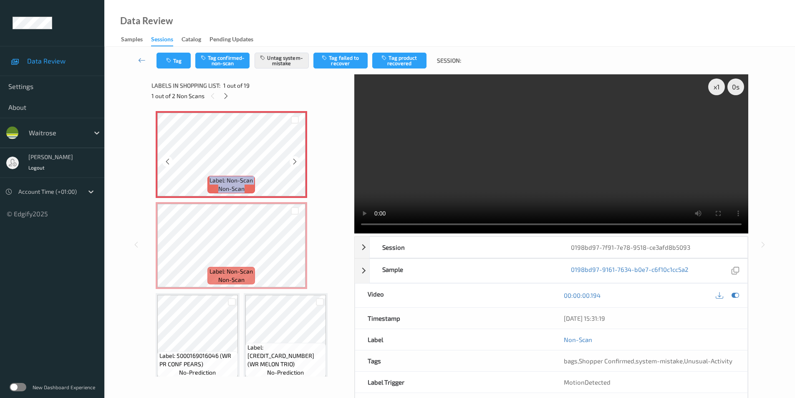
click at [293, 160] on icon at bounding box center [294, 162] width 7 height 8
click at [293, 163] on icon at bounding box center [294, 162] width 7 height 8
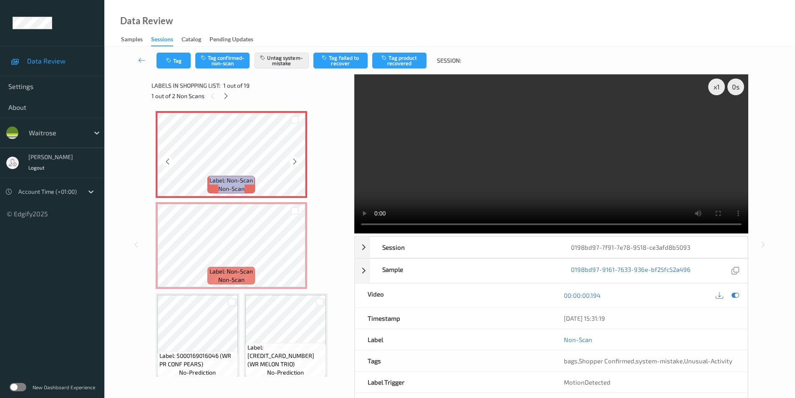
click at [293, 163] on icon at bounding box center [294, 162] width 7 height 8
click at [294, 163] on icon at bounding box center [294, 162] width 7 height 8
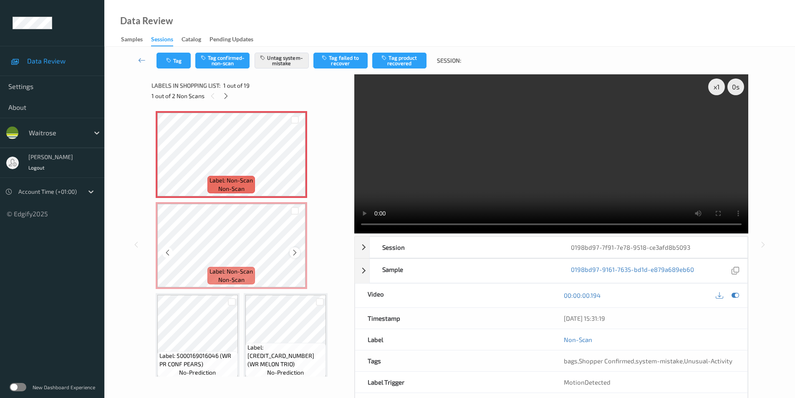
click at [293, 253] on icon at bounding box center [294, 253] width 7 height 8
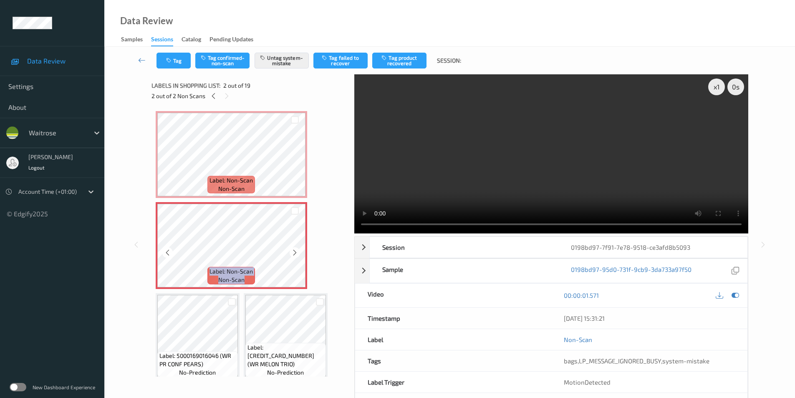
click at [293, 253] on icon at bounding box center [294, 253] width 7 height 8
click at [293, 162] on icon at bounding box center [294, 162] width 7 height 8
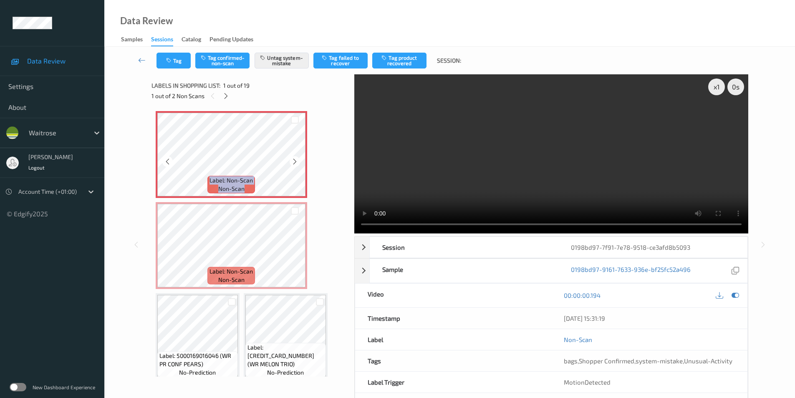
click at [293, 162] on icon at bounding box center [294, 162] width 7 height 8
click at [295, 164] on icon at bounding box center [294, 162] width 7 height 8
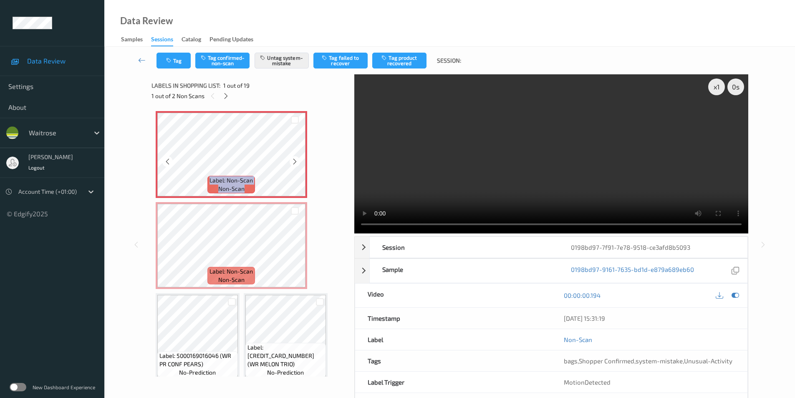
click at [295, 164] on icon at bounding box center [294, 162] width 7 height 8
click at [173, 58] on button "Tag" at bounding box center [174, 61] width 34 height 16
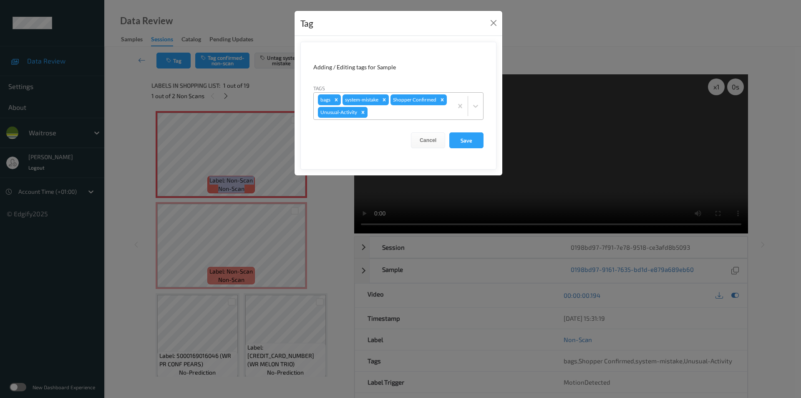
click at [363, 112] on icon "Remove Unusual-Activity" at bounding box center [363, 112] width 3 height 3
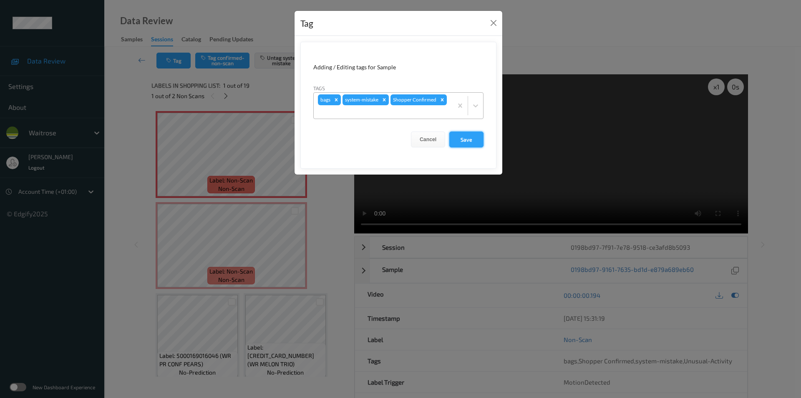
click at [465, 138] on button "Save" at bounding box center [467, 139] width 34 height 16
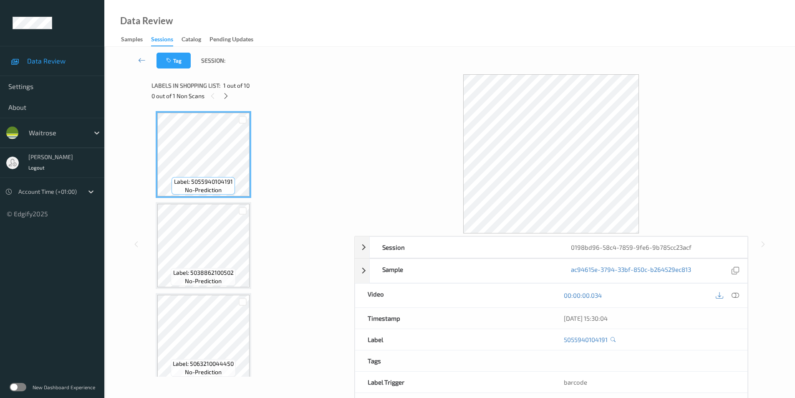
click at [735, 292] on icon at bounding box center [736, 295] width 8 height 8
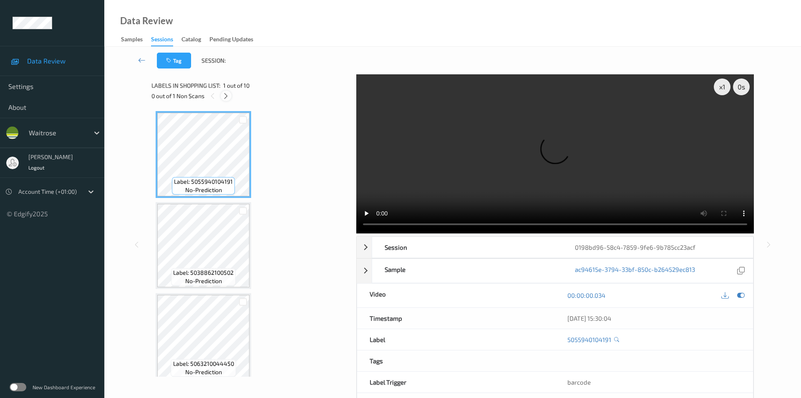
click at [230, 98] on div at bounding box center [226, 96] width 10 height 10
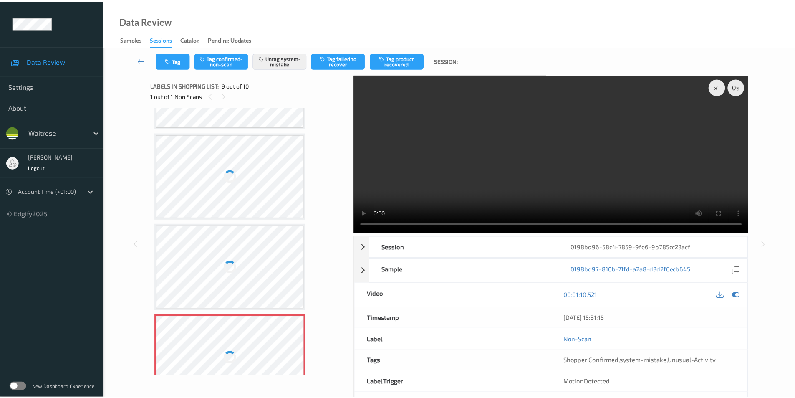
scroll to position [516, 0]
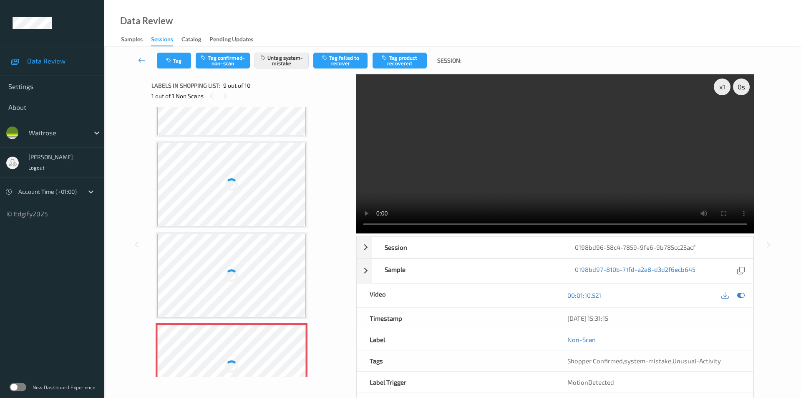
click at [240, 139] on div "Label: 5055940104191 no-prediction Label: 5038862100502 no-prediction Label: 50…" at bounding box center [251, 47] width 191 height 905
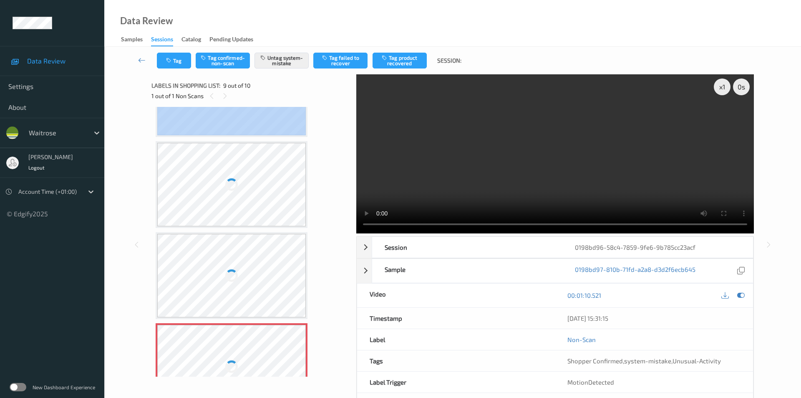
click at [240, 139] on div "Label: 5055940104191 no-prediction Label: 5038862100502 no-prediction Label: 50…" at bounding box center [251, 47] width 191 height 905
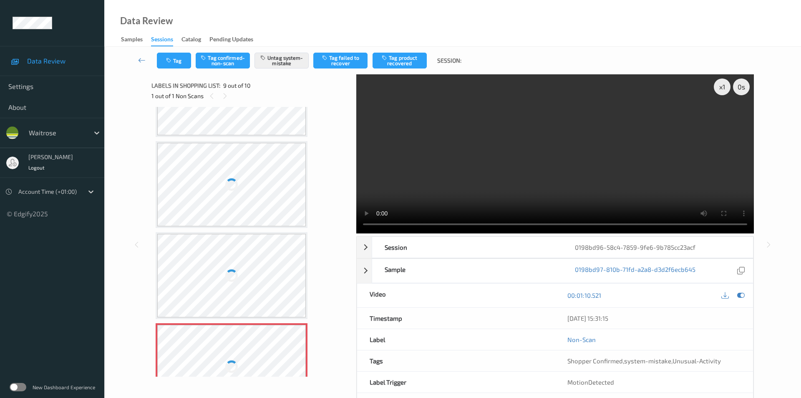
click at [224, 169] on div at bounding box center [231, 184] width 149 height 83
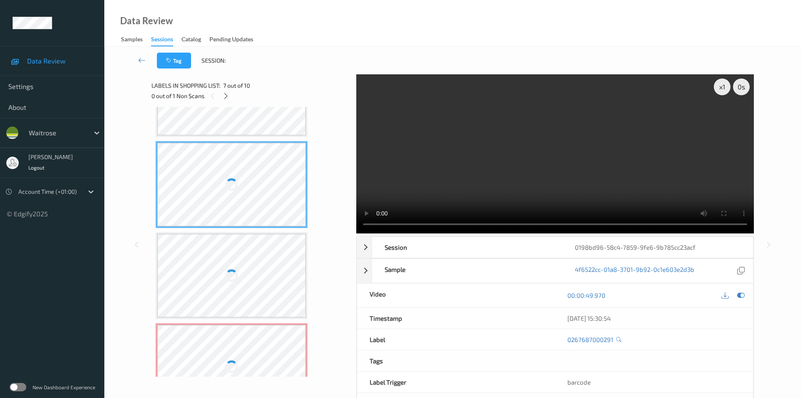
click at [224, 169] on div at bounding box center [231, 184] width 149 height 83
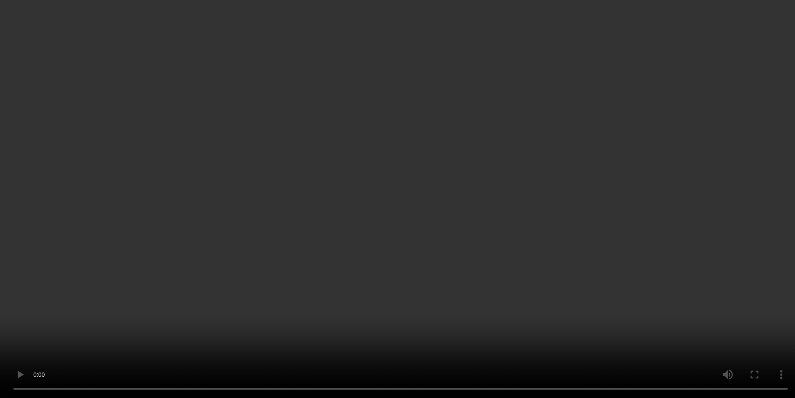
scroll to position [644, 0]
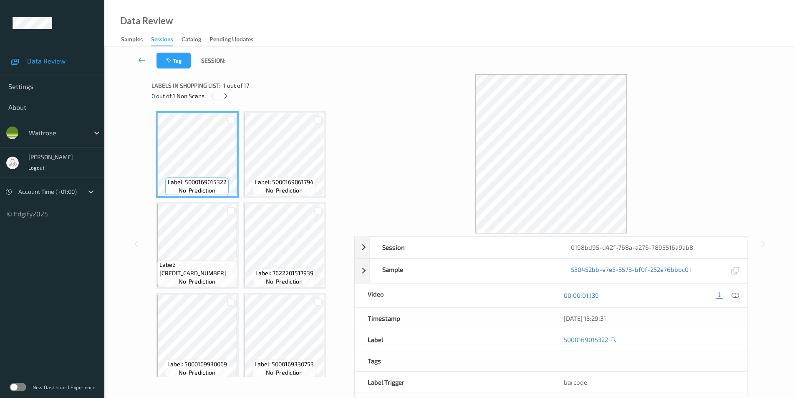
click at [736, 292] on icon at bounding box center [736, 295] width 8 height 8
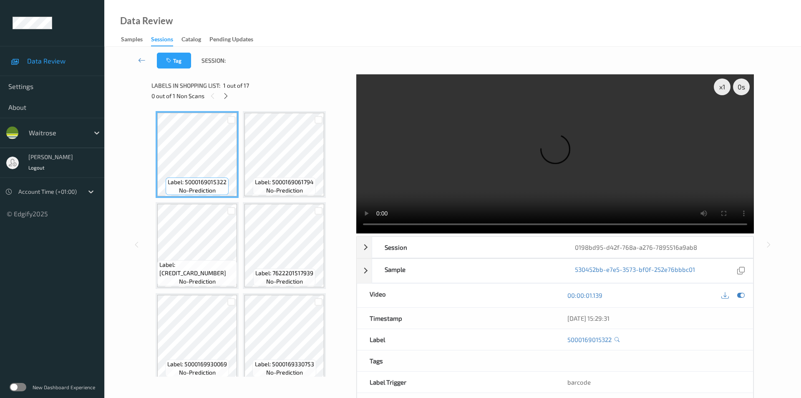
click at [221, 96] on div "0 out of 1 Non Scans" at bounding box center [251, 96] width 199 height 10
click at [228, 94] on icon at bounding box center [225, 96] width 7 height 8
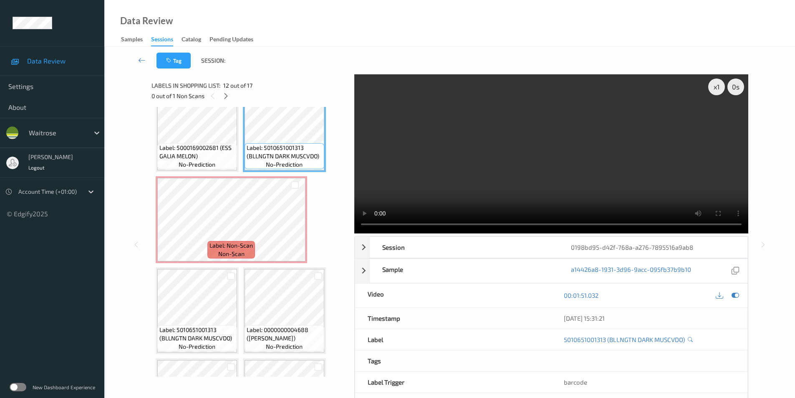
scroll to position [493, 0]
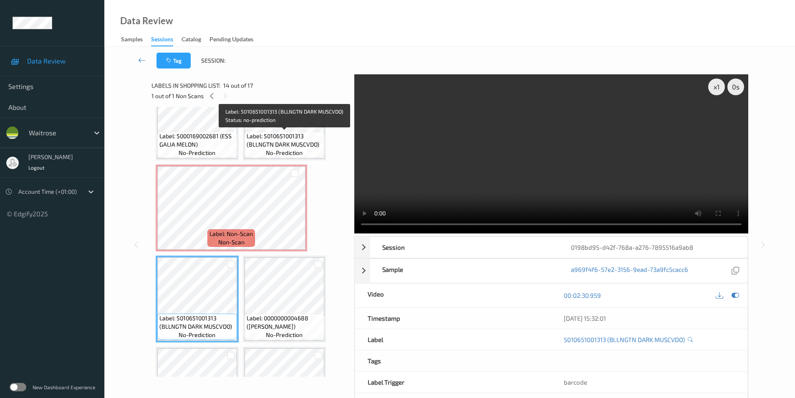
click at [265, 132] on span "Label: 5010651001313 (BLLNGTN DARK MUSCVDO)" at bounding box center [285, 140] width 76 height 17
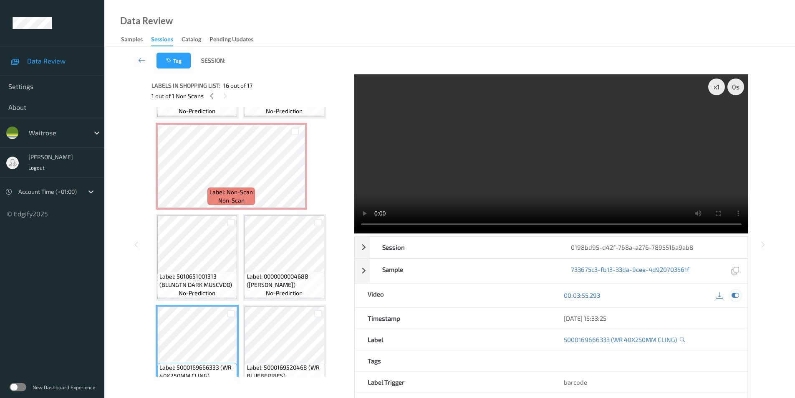
click at [731, 293] on div at bounding box center [735, 295] width 11 height 11
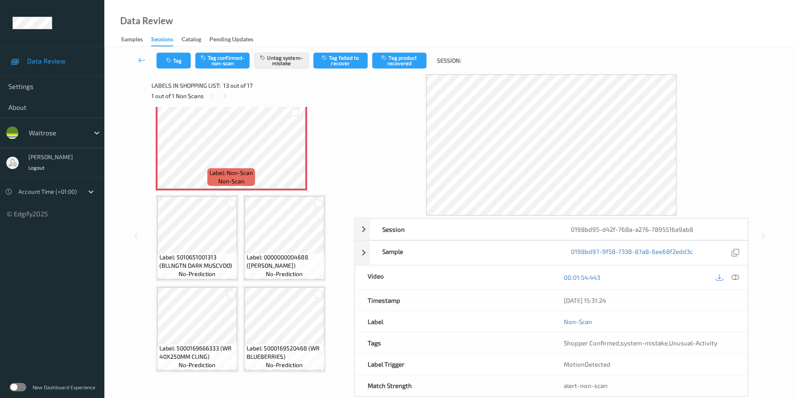
scroll to position [512, 0]
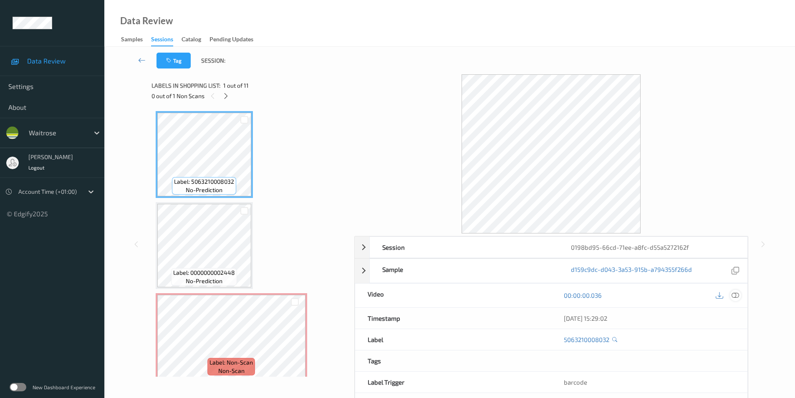
click at [734, 293] on icon at bounding box center [736, 295] width 8 height 8
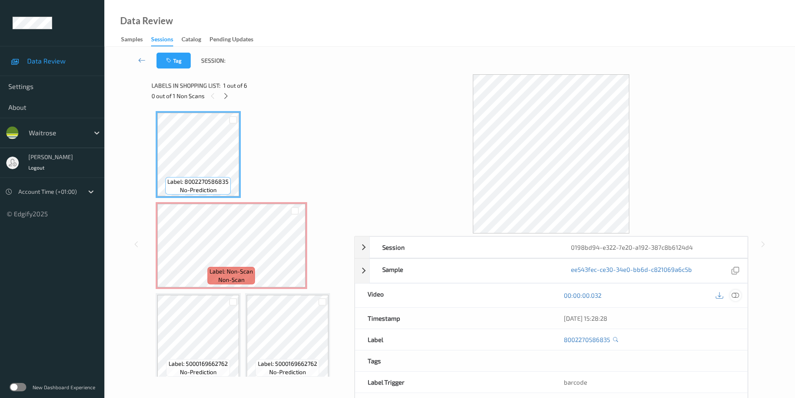
click at [738, 293] on icon at bounding box center [736, 295] width 8 height 8
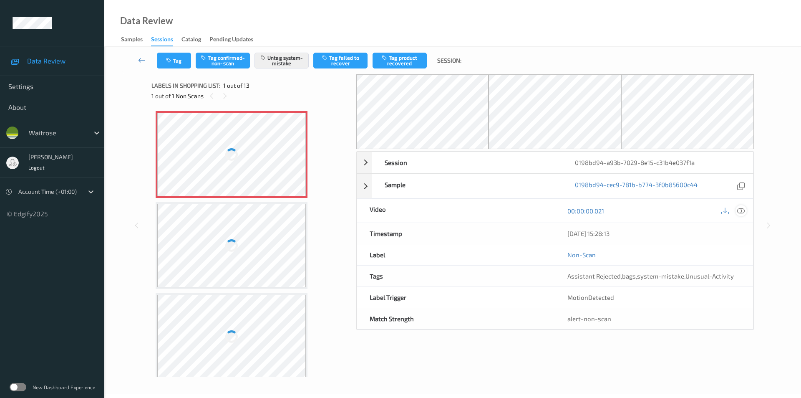
click at [740, 211] on icon at bounding box center [742, 211] width 8 height 8
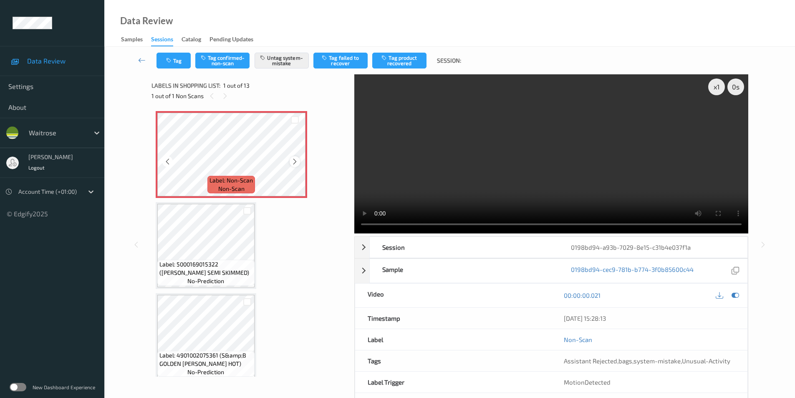
click at [295, 161] on icon at bounding box center [294, 162] width 7 height 8
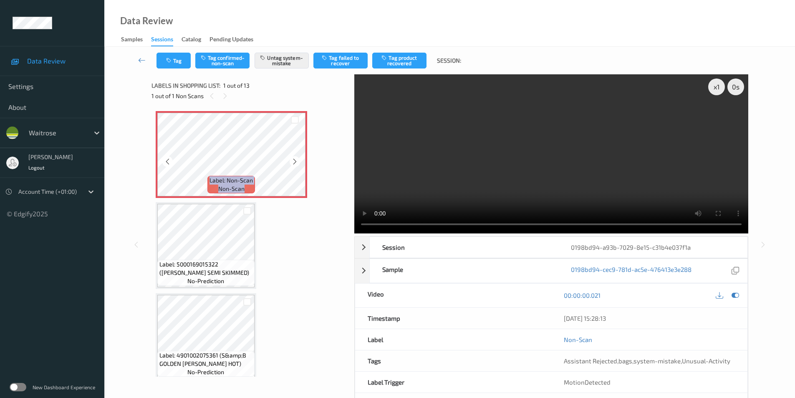
click at [295, 161] on icon at bounding box center [294, 162] width 7 height 8
click at [297, 162] on icon at bounding box center [294, 162] width 7 height 8
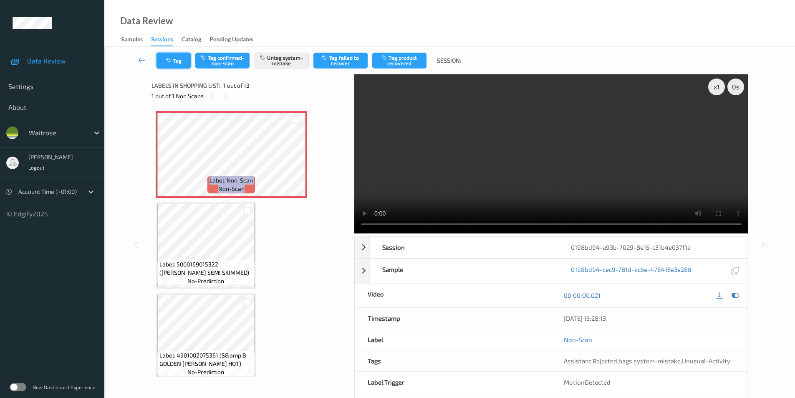
click at [177, 61] on button "Tag" at bounding box center [174, 61] width 34 height 16
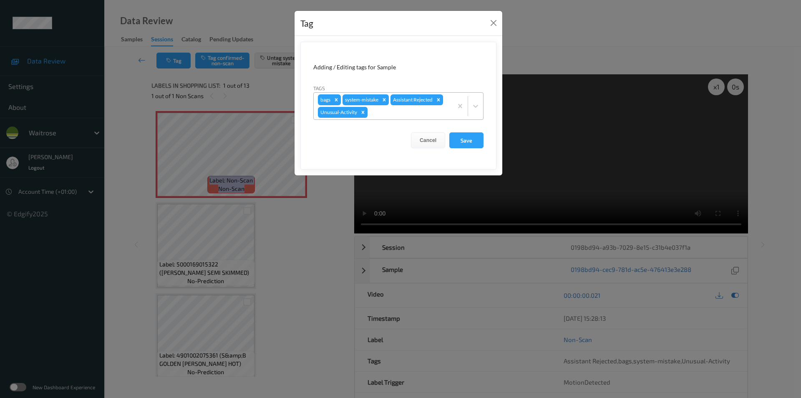
click at [365, 112] on icon "Remove Unusual-Activity" at bounding box center [363, 112] width 6 height 6
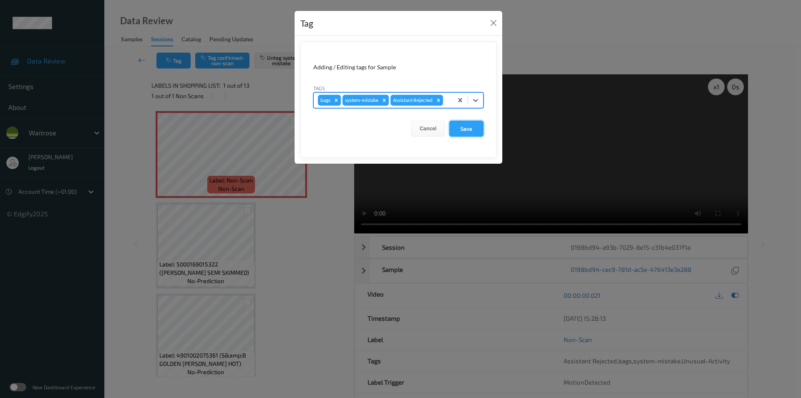
click at [460, 130] on button "Save" at bounding box center [467, 129] width 34 height 16
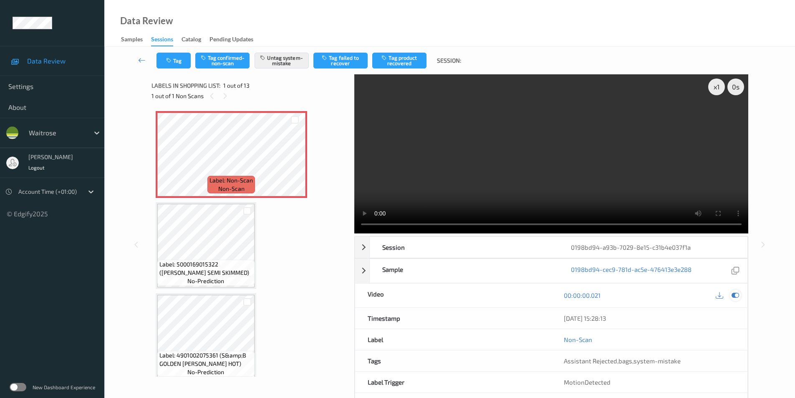
click at [737, 291] on div at bounding box center [735, 295] width 11 height 11
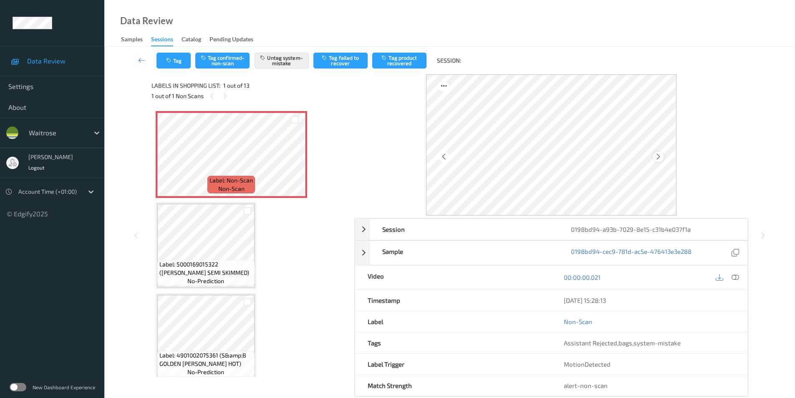
click at [661, 155] on icon at bounding box center [658, 157] width 7 height 8
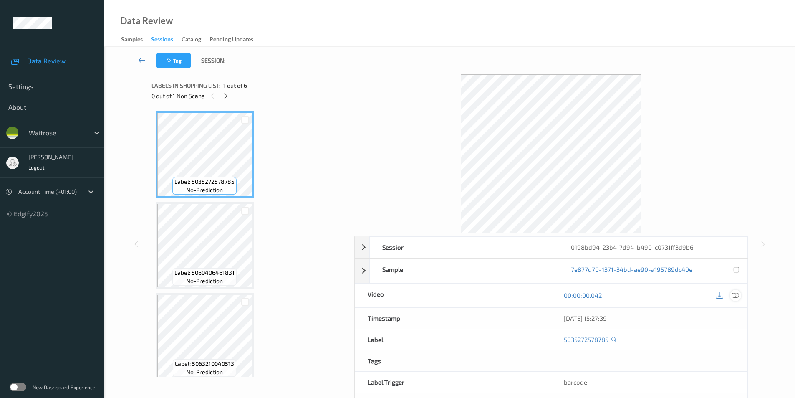
click at [735, 293] on icon at bounding box center [736, 295] width 8 height 8
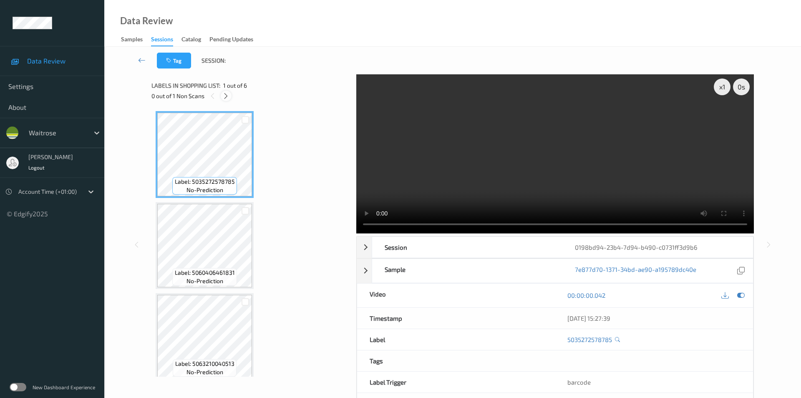
click at [226, 95] on icon at bounding box center [225, 96] width 7 height 8
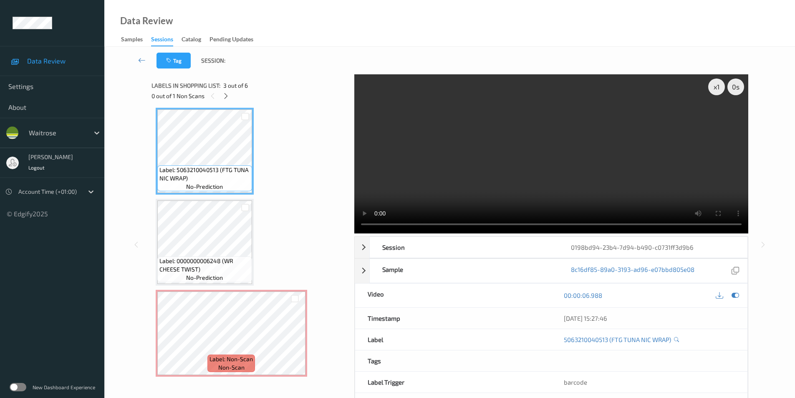
scroll to position [227, 0]
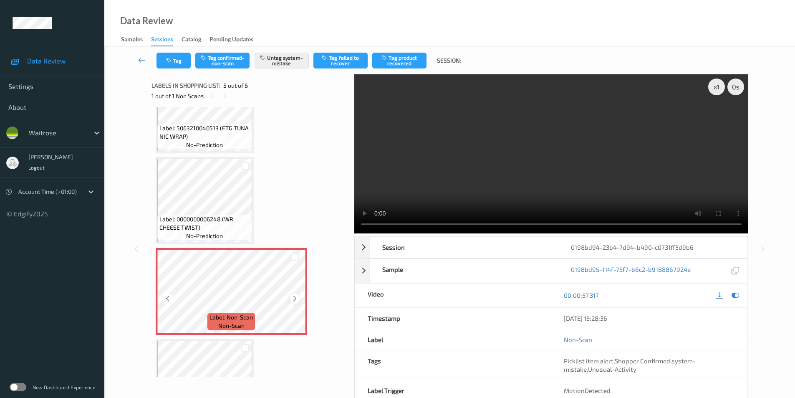
click at [293, 297] on icon at bounding box center [294, 299] width 7 height 8
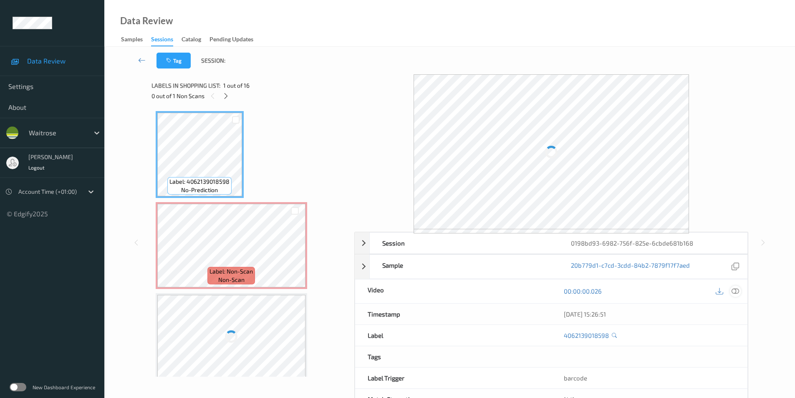
click at [733, 289] on icon at bounding box center [736, 291] width 8 height 8
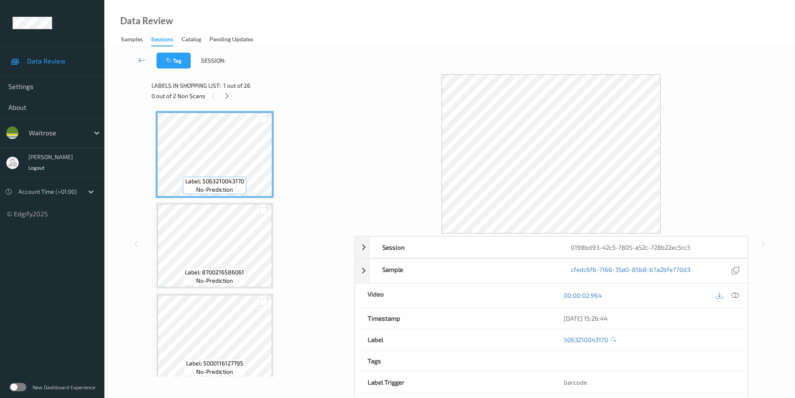
click at [735, 292] on icon at bounding box center [736, 295] width 8 height 8
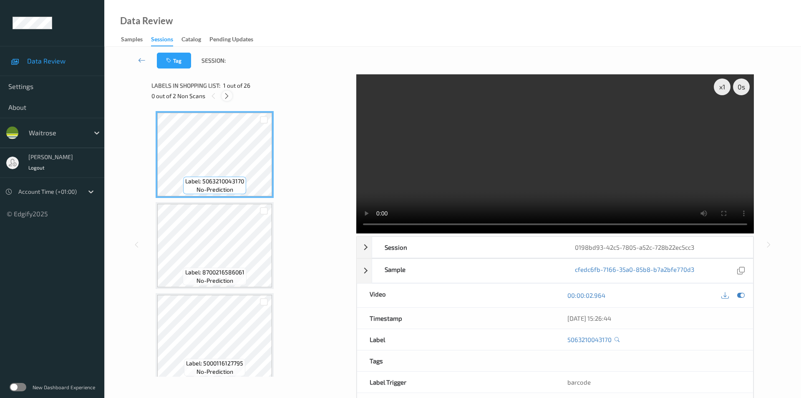
click at [225, 96] on icon at bounding box center [226, 96] width 7 height 8
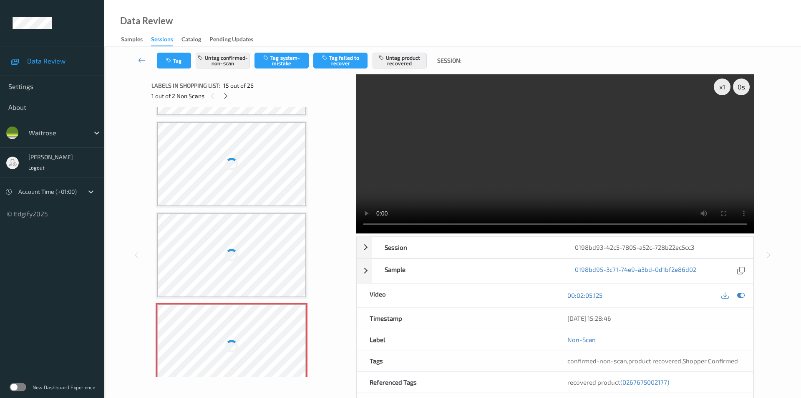
scroll to position [1062, 0]
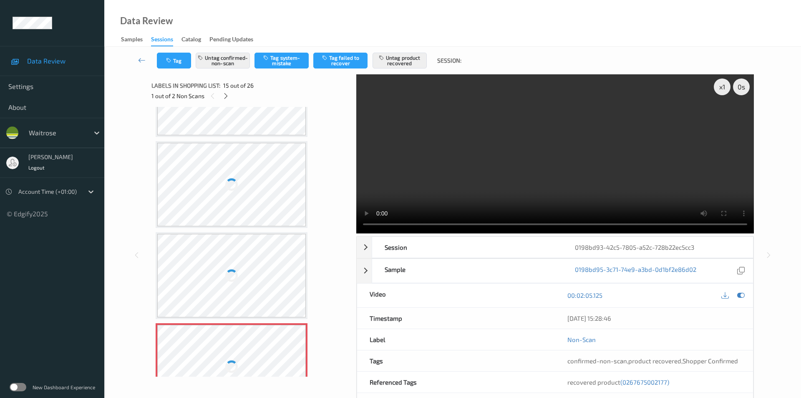
click at [242, 149] on div at bounding box center [231, 184] width 149 height 83
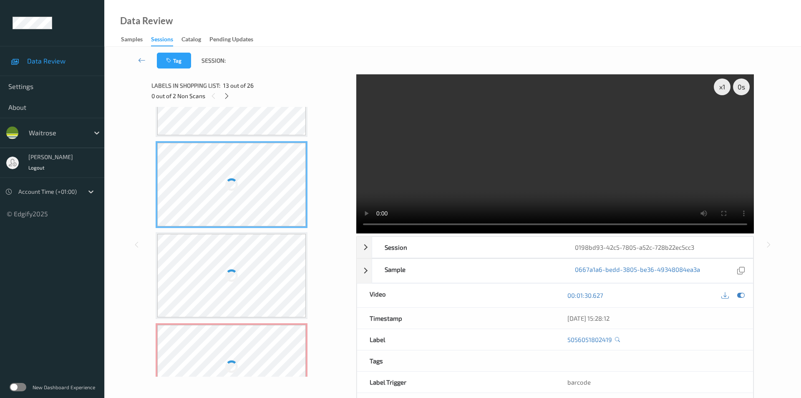
click at [242, 149] on div at bounding box center [231, 184] width 149 height 83
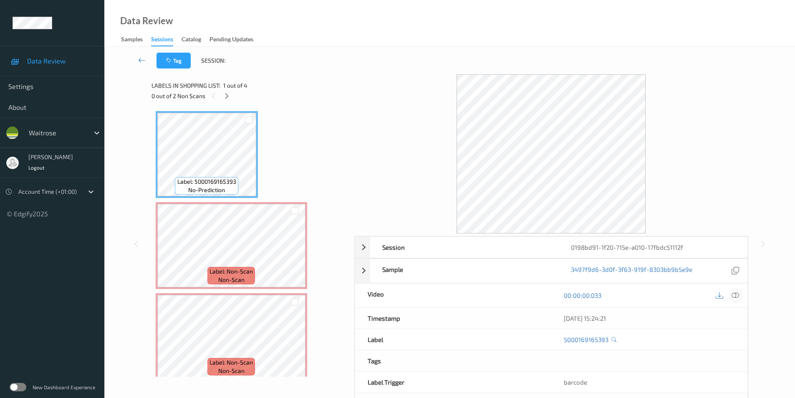
click at [739, 295] on icon at bounding box center [736, 295] width 8 height 8
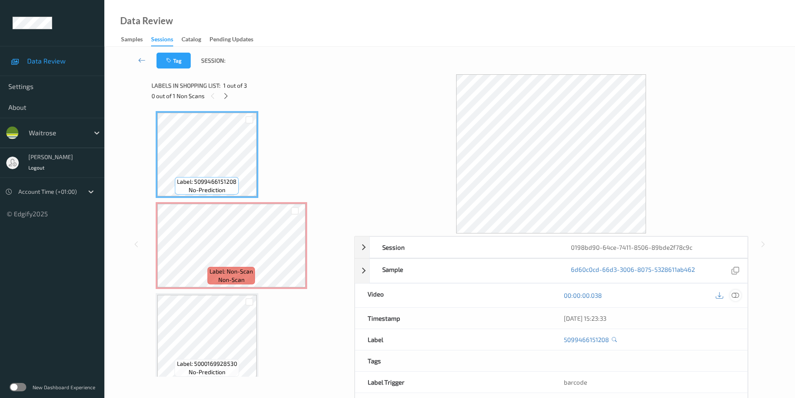
click at [735, 295] on icon at bounding box center [736, 295] width 8 height 8
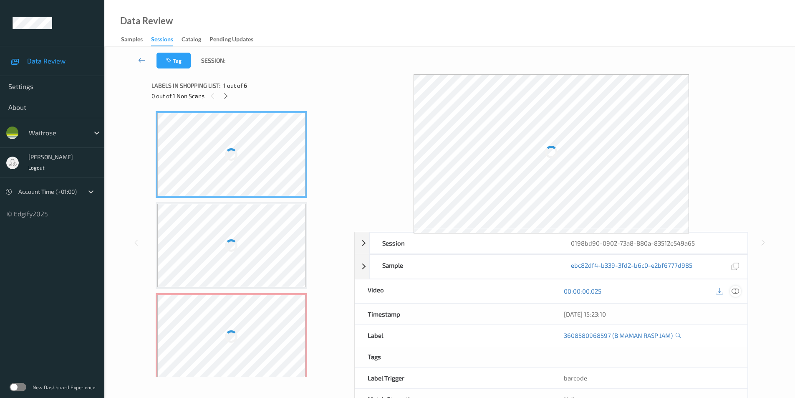
click at [737, 292] on icon at bounding box center [736, 291] width 8 height 8
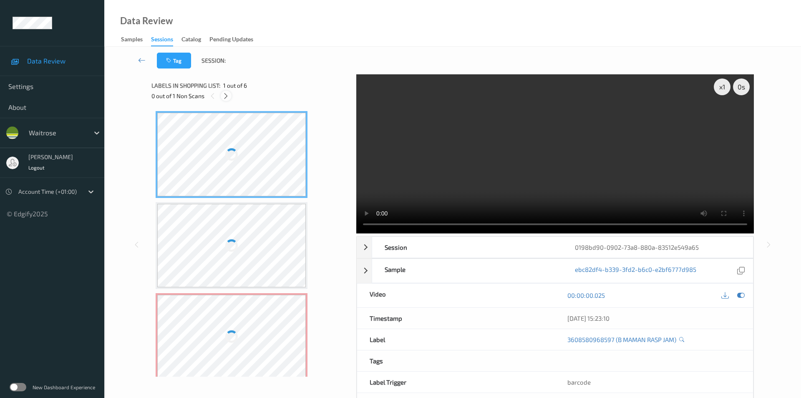
click at [224, 96] on icon at bounding box center [225, 96] width 7 height 8
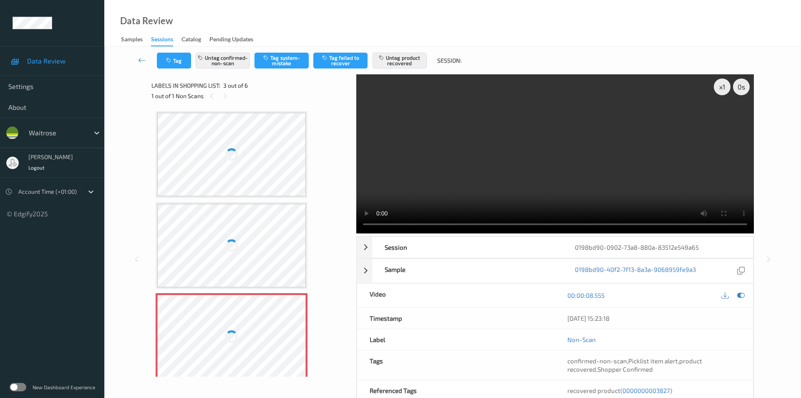
click at [248, 177] on div at bounding box center [231, 154] width 149 height 83
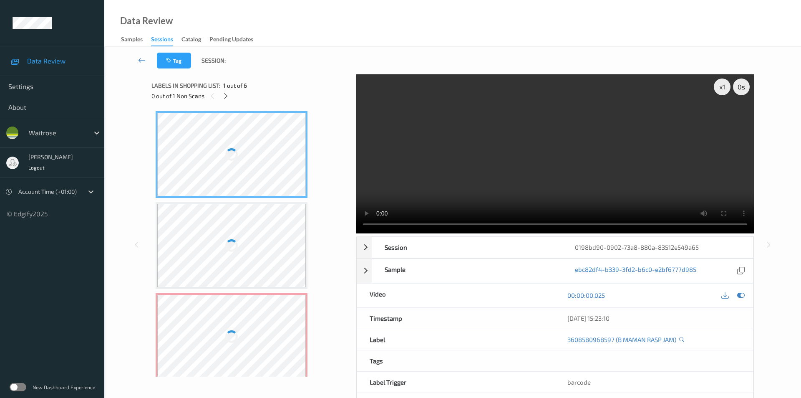
click at [248, 177] on div at bounding box center [231, 154] width 149 height 83
drag, startPoint x: 248, startPoint y: 177, endPoint x: 292, endPoint y: 28, distance: 154.8
click at [248, 176] on div at bounding box center [231, 154] width 149 height 83
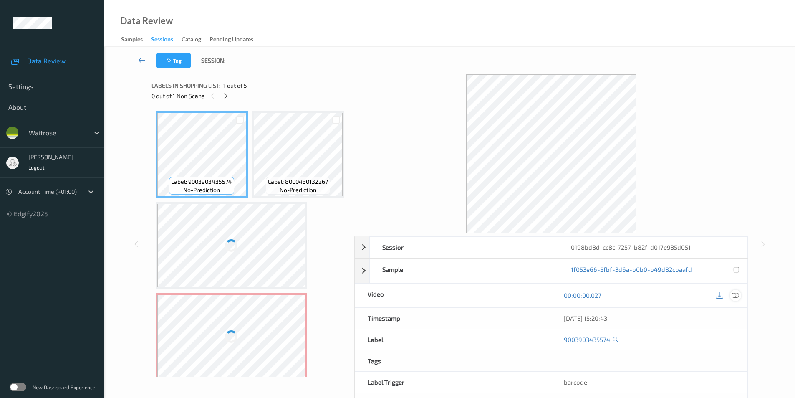
click at [735, 296] on icon at bounding box center [736, 295] width 8 height 8
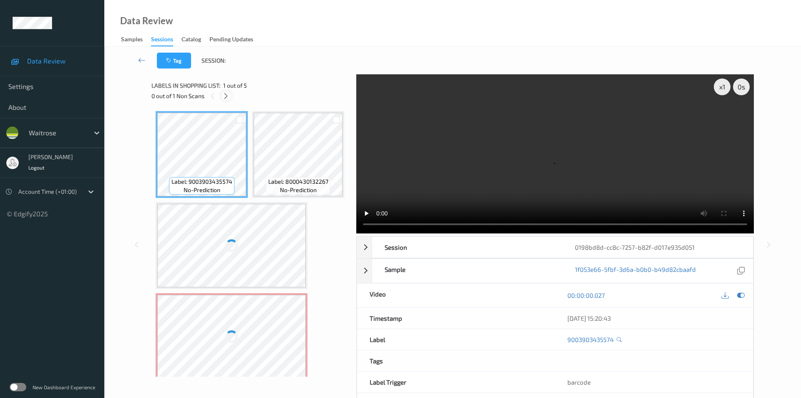
click at [224, 95] on icon at bounding box center [225, 96] width 7 height 8
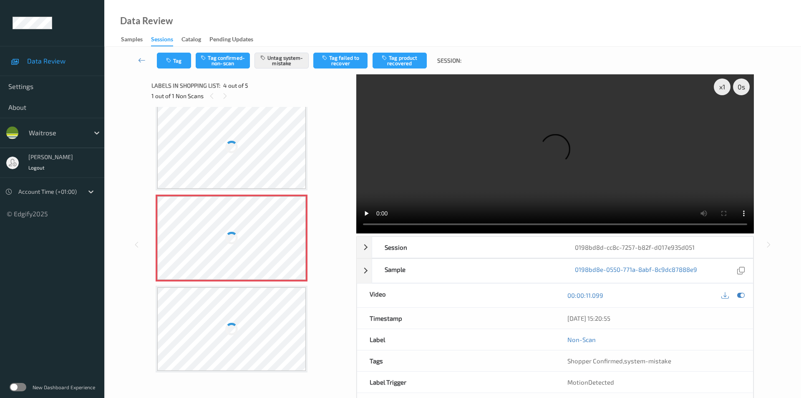
scroll to position [103, 0]
click at [232, 189] on div at bounding box center [231, 146] width 149 height 83
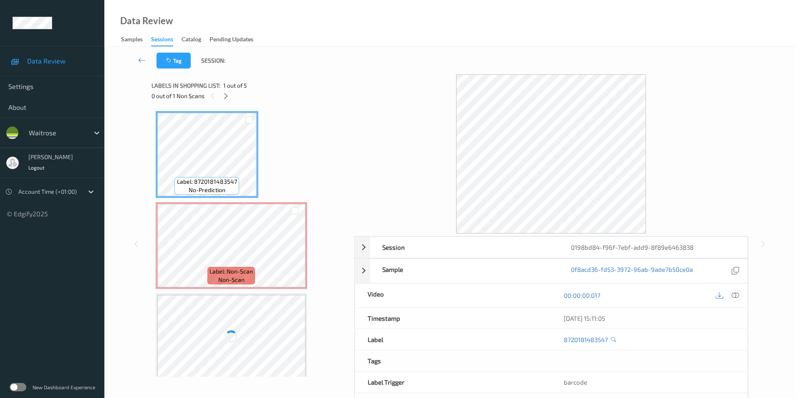
click at [739, 294] on icon at bounding box center [736, 295] width 8 height 8
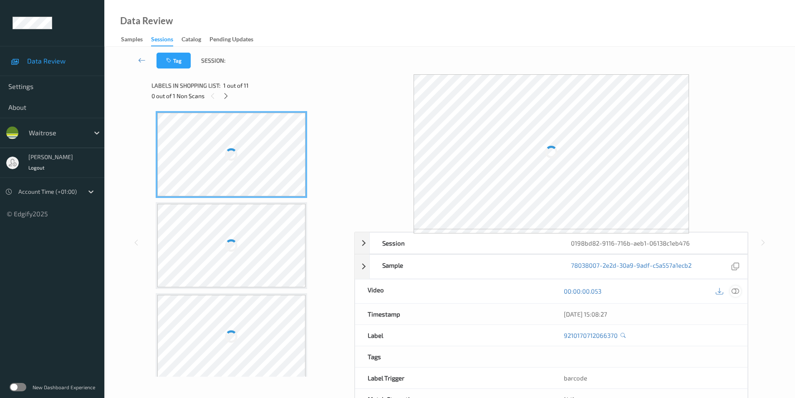
click at [736, 289] on icon at bounding box center [736, 291] width 8 height 8
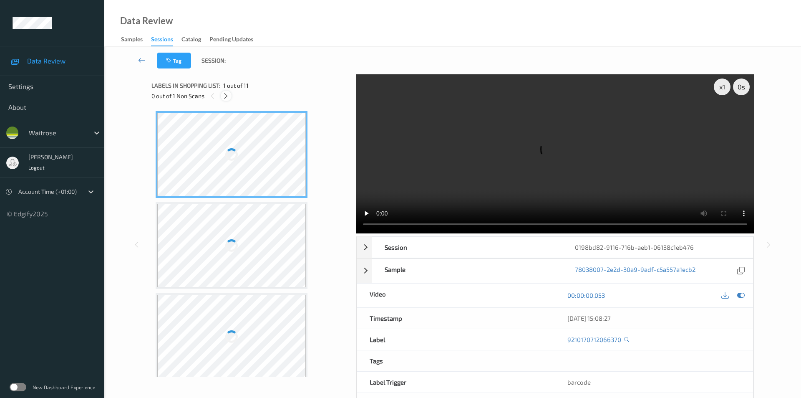
click at [225, 95] on icon at bounding box center [225, 96] width 7 height 8
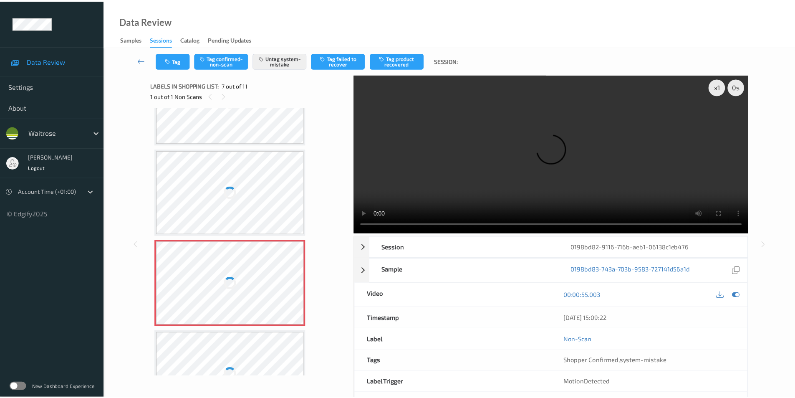
scroll to position [376, 0]
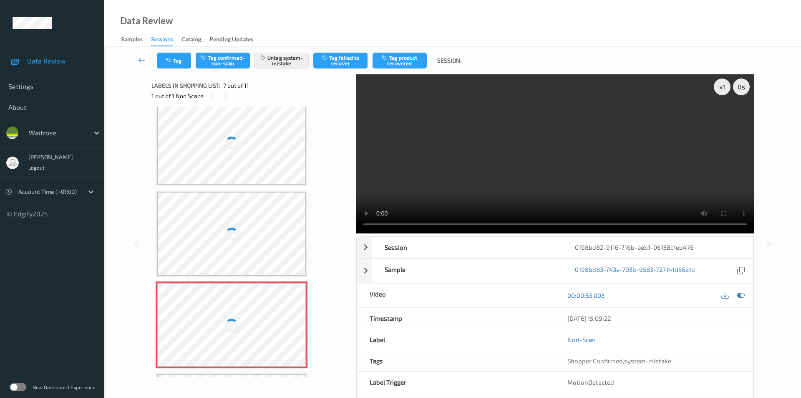
click at [256, 162] on div at bounding box center [231, 142] width 149 height 83
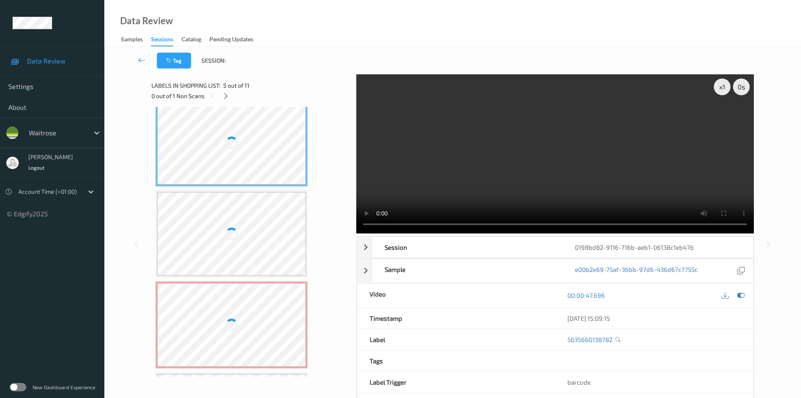
click at [256, 162] on div at bounding box center [231, 142] width 149 height 83
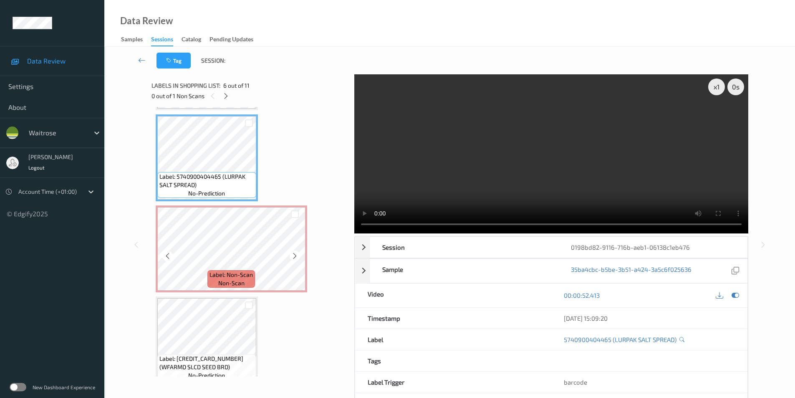
scroll to position [493, 0]
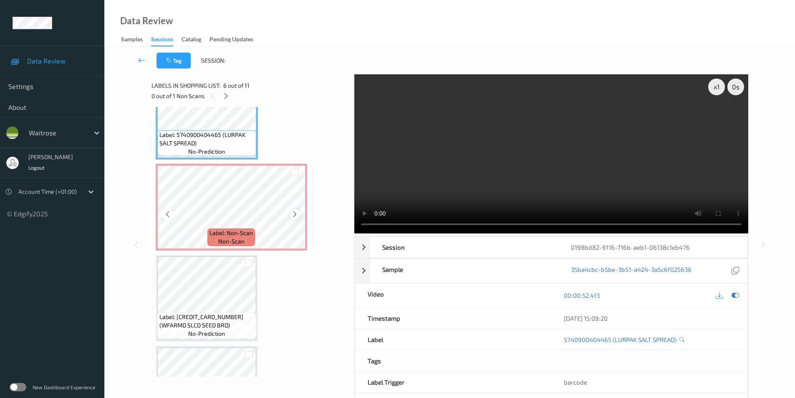
click at [294, 215] on icon at bounding box center [294, 214] width 7 height 8
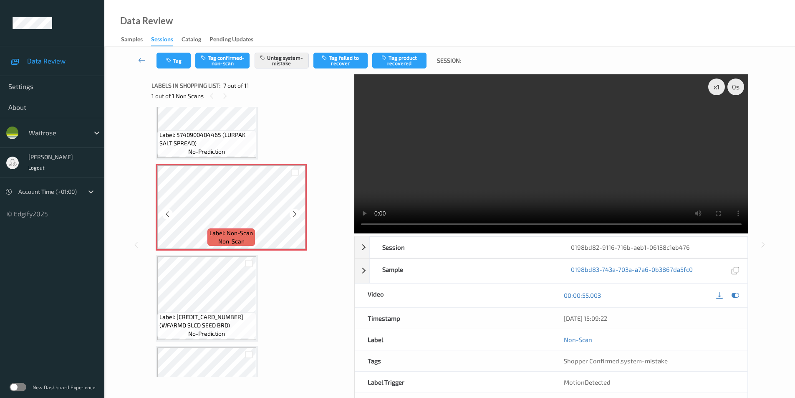
click at [294, 215] on icon at bounding box center [294, 214] width 7 height 8
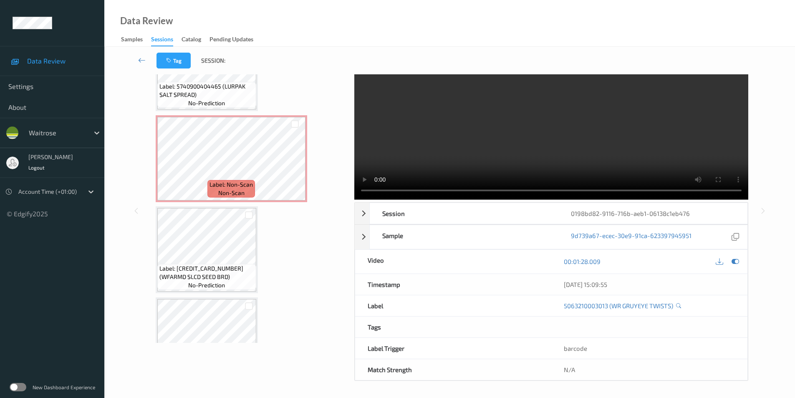
scroll to position [485, 0]
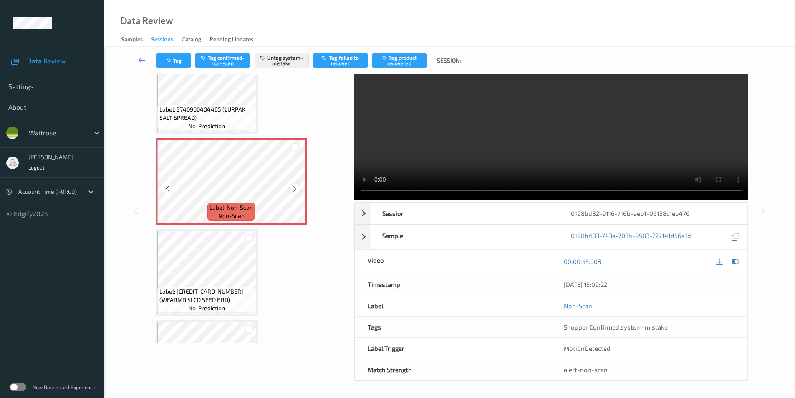
click at [294, 188] on icon at bounding box center [294, 189] width 7 height 8
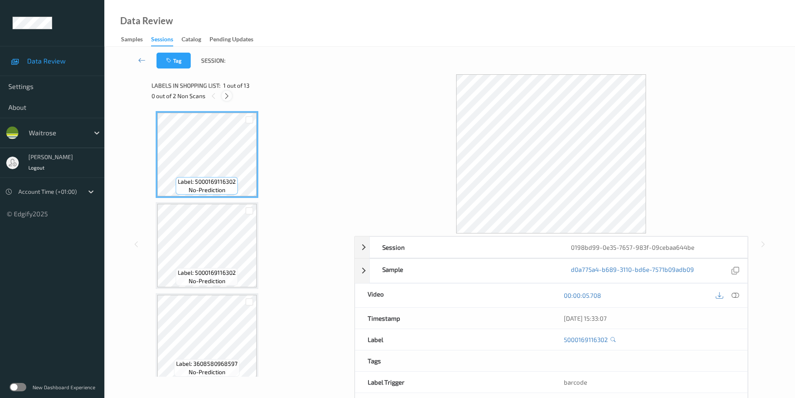
click at [225, 97] on icon at bounding box center [226, 96] width 7 height 8
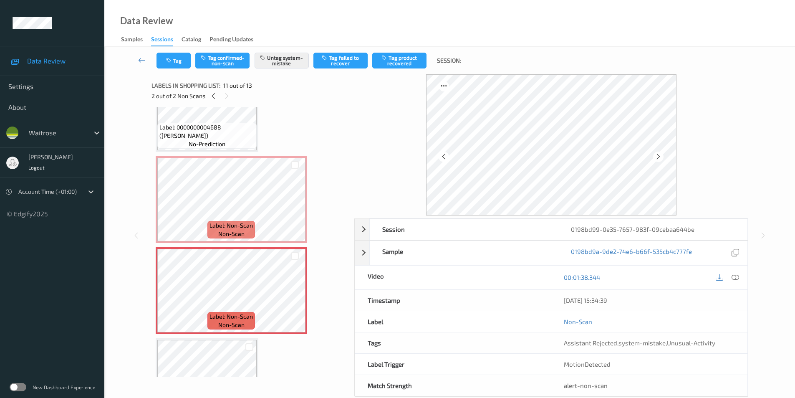
scroll to position [765, 0]
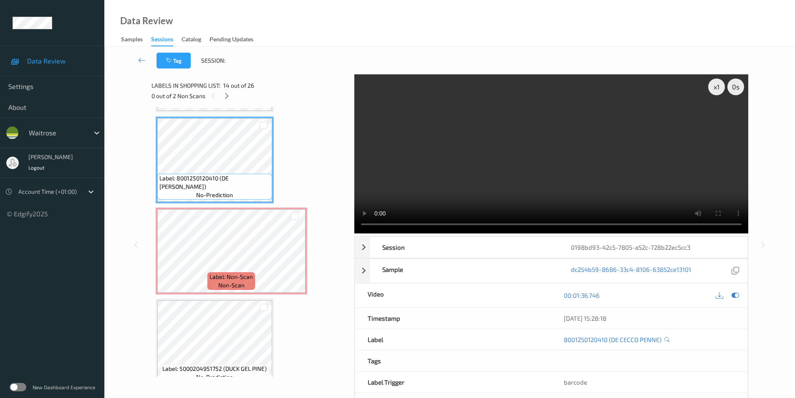
scroll to position [1180, 0]
click at [296, 259] on icon at bounding box center [294, 256] width 7 height 8
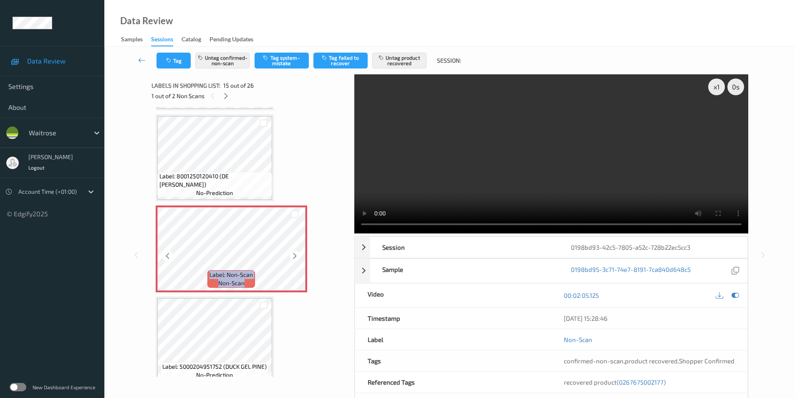
click at [296, 259] on icon at bounding box center [294, 256] width 7 height 8
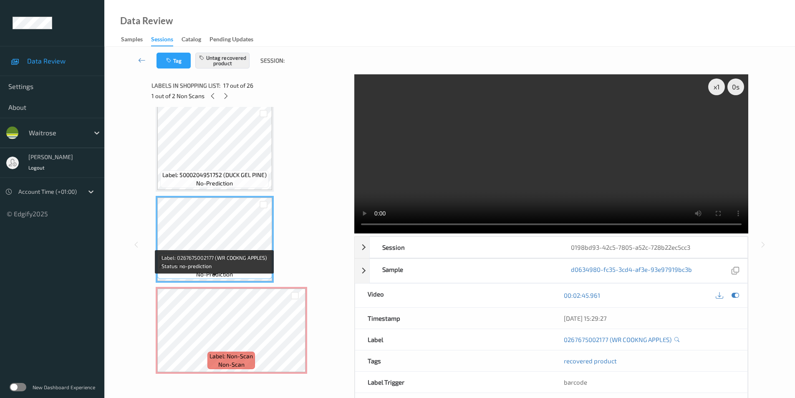
scroll to position [1388, 0]
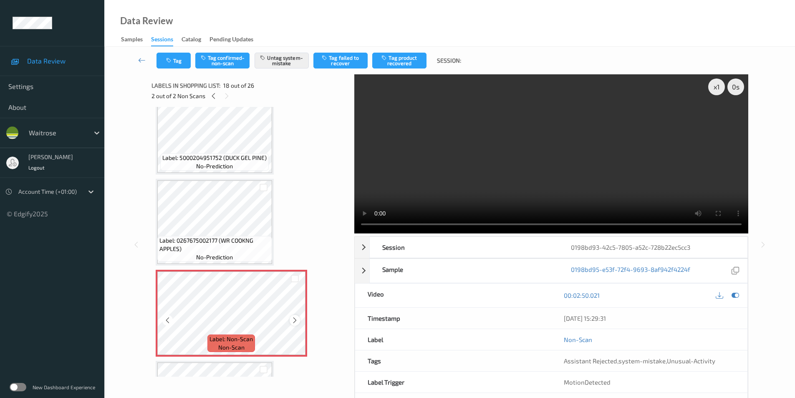
click at [295, 320] on icon at bounding box center [294, 320] width 7 height 8
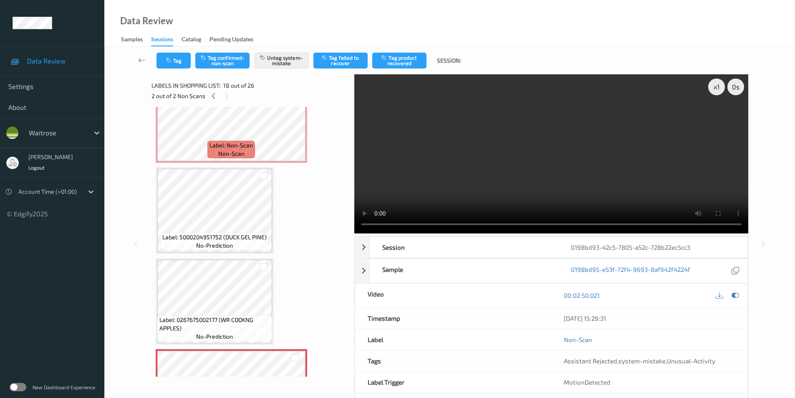
scroll to position [1305, 0]
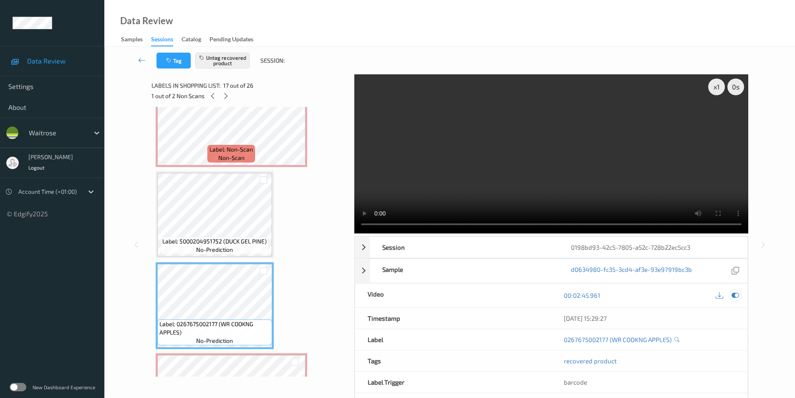
click at [734, 292] on icon at bounding box center [736, 295] width 8 height 8
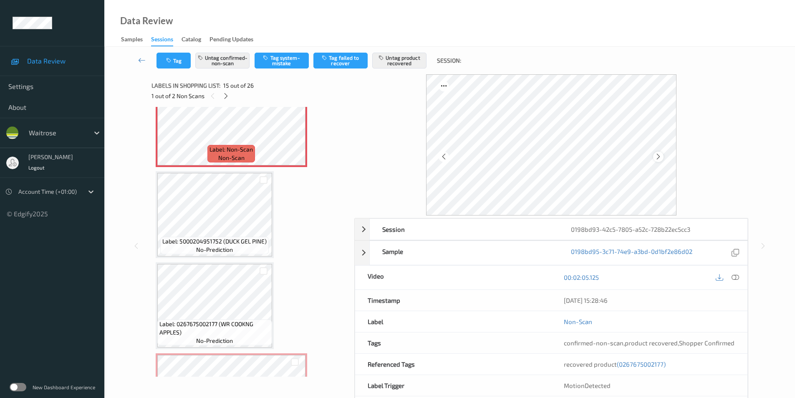
click at [658, 157] on icon at bounding box center [658, 157] width 7 height 8
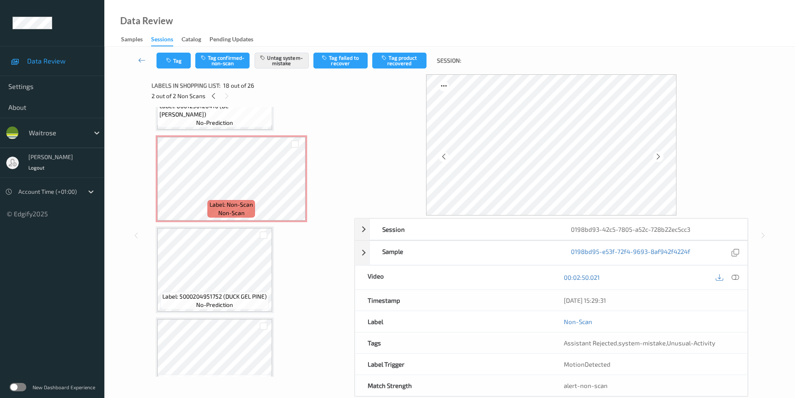
scroll to position [1180, 0]
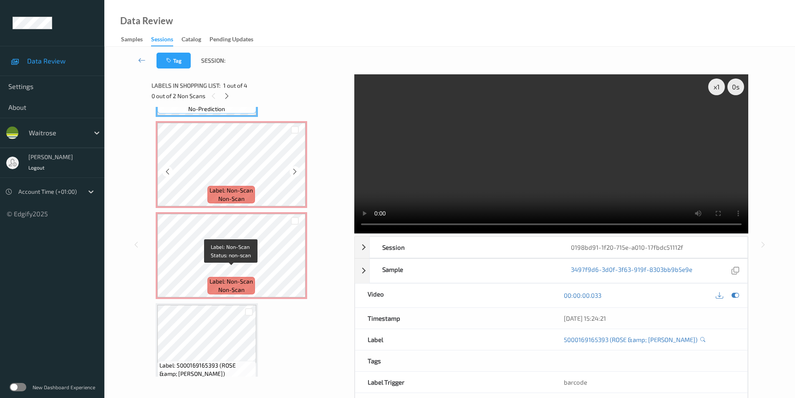
scroll to position [83, 0]
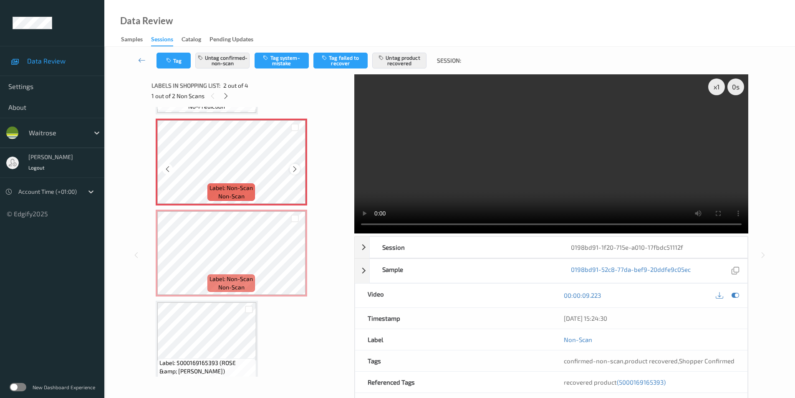
click at [296, 172] on icon at bounding box center [294, 169] width 7 height 8
click at [296, 171] on icon at bounding box center [294, 169] width 7 height 8
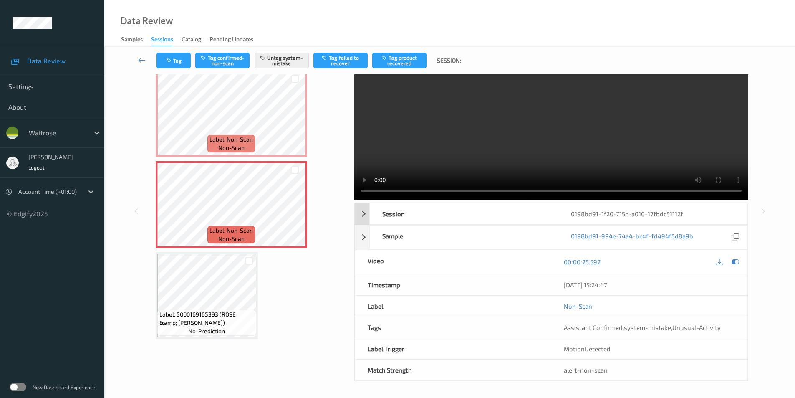
scroll to position [34, 0]
click at [297, 211] on icon at bounding box center [294, 211] width 7 height 8
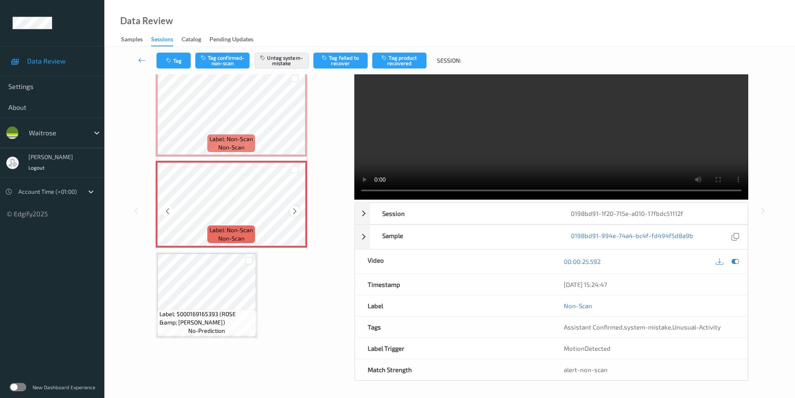
click at [296, 211] on icon at bounding box center [294, 211] width 7 height 8
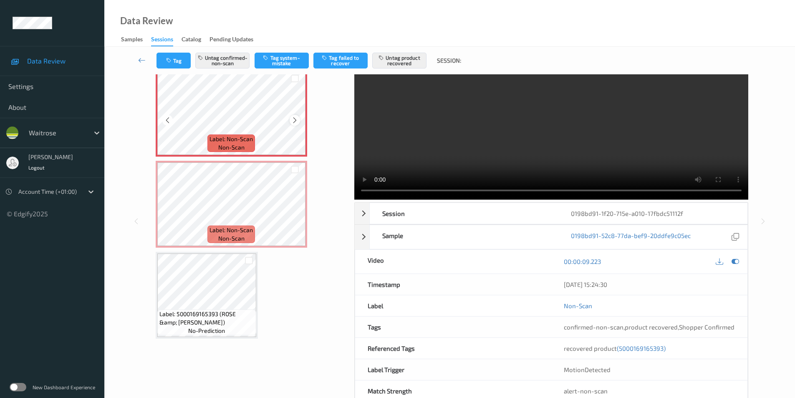
click at [297, 119] on icon at bounding box center [294, 120] width 7 height 8
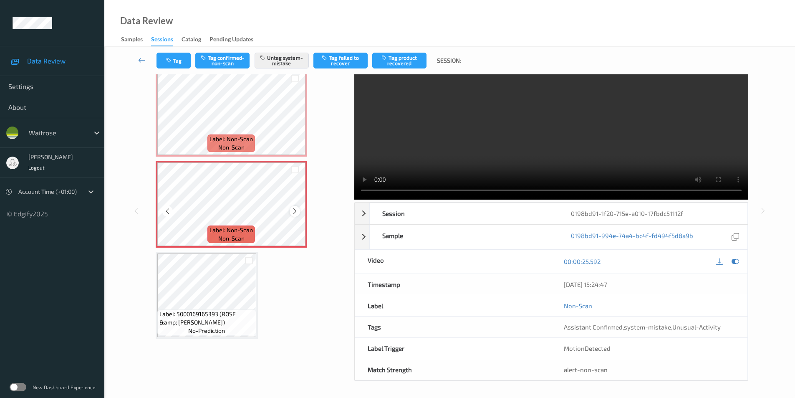
click at [296, 211] on icon at bounding box center [294, 211] width 7 height 8
click at [297, 211] on icon at bounding box center [294, 211] width 7 height 8
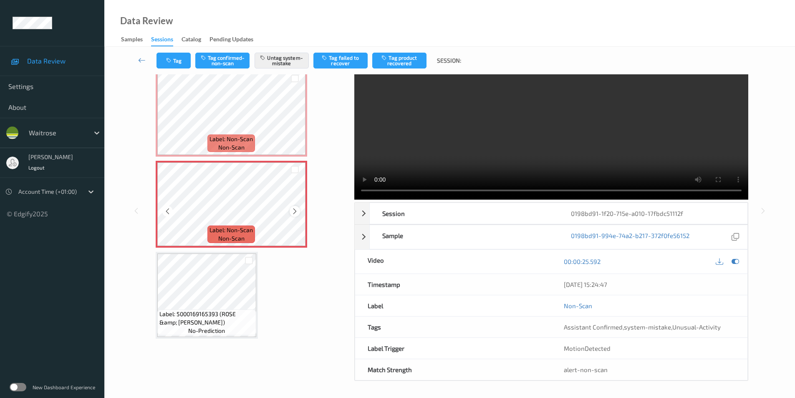
click at [293, 210] on icon at bounding box center [294, 211] width 7 height 8
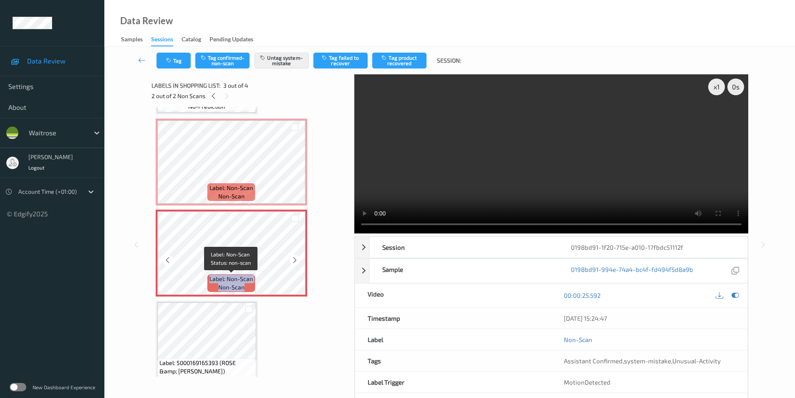
scroll to position [99, 0]
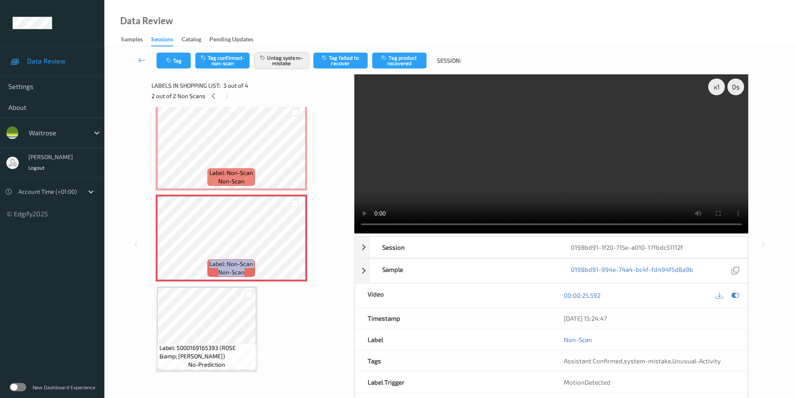
click at [279, 56] on button "Untag system-mistake" at bounding box center [282, 61] width 54 height 16
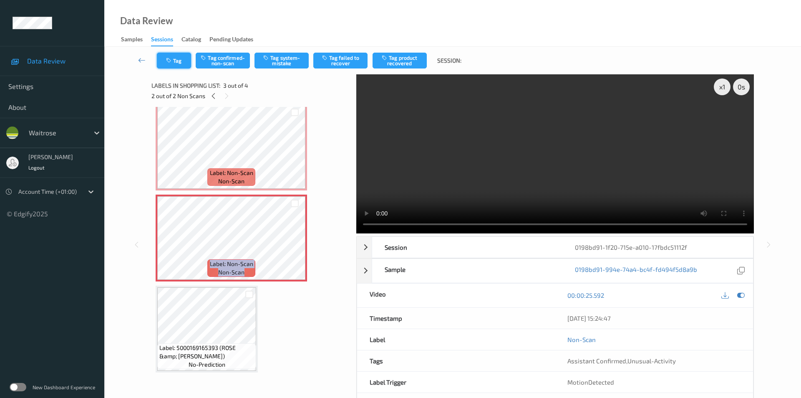
click at [168, 57] on button "Tag" at bounding box center [174, 61] width 34 height 16
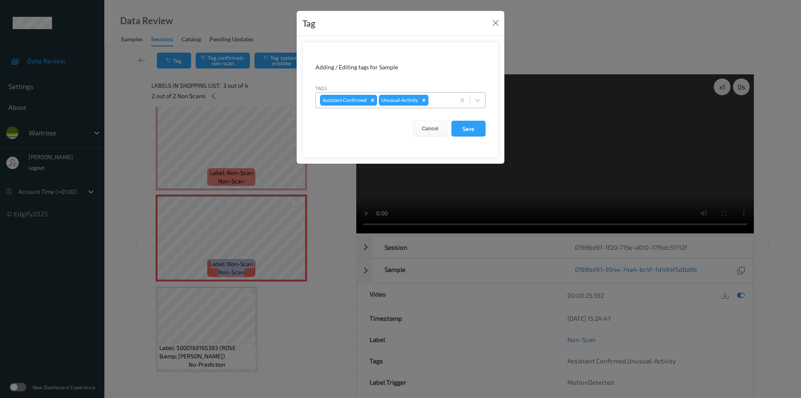
click at [424, 102] on icon "Remove Unusual-Activity" at bounding box center [424, 100] width 6 height 6
click at [465, 129] on button "Save" at bounding box center [469, 129] width 34 height 16
click at [467, 129] on button "Save" at bounding box center [469, 129] width 34 height 16
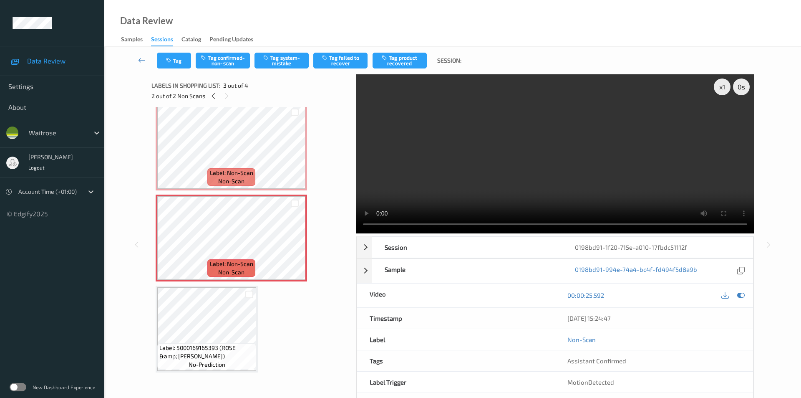
click at [366, 117] on video at bounding box center [555, 153] width 398 height 159
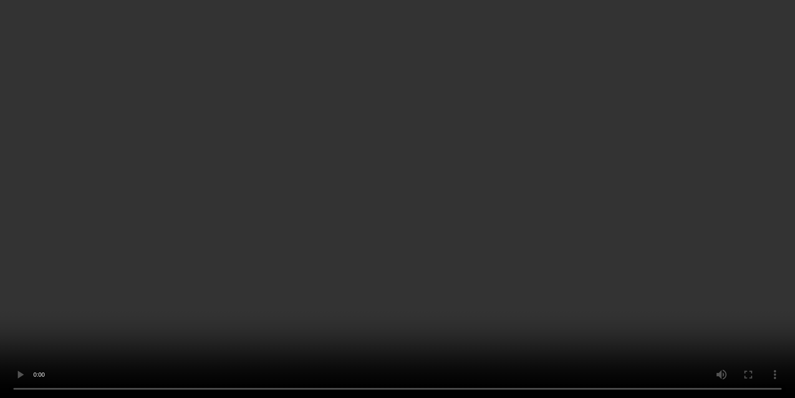
scroll to position [83, 0]
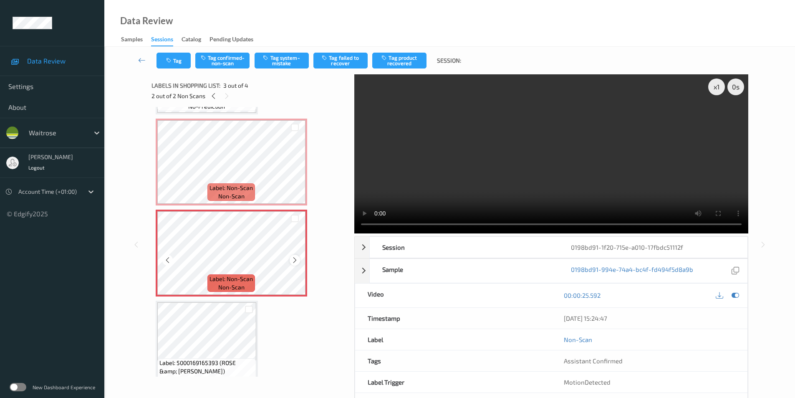
click at [293, 262] on icon at bounding box center [294, 260] width 7 height 8
click at [217, 62] on button "Tag confirmed-non-scan" at bounding box center [222, 61] width 54 height 16
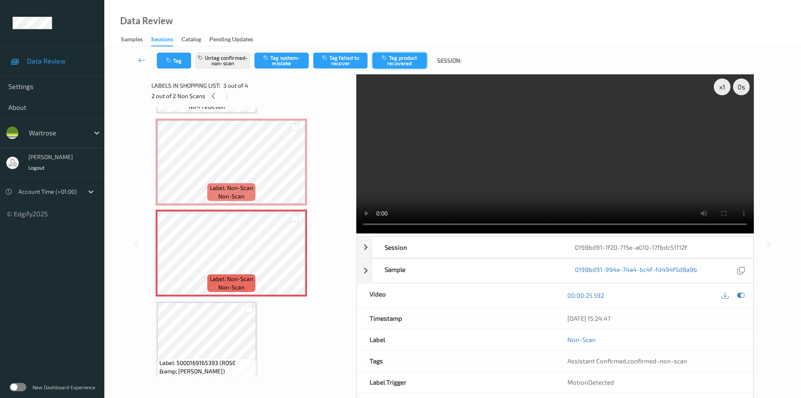
click at [404, 59] on button "Tag product recovered" at bounding box center [400, 61] width 54 height 16
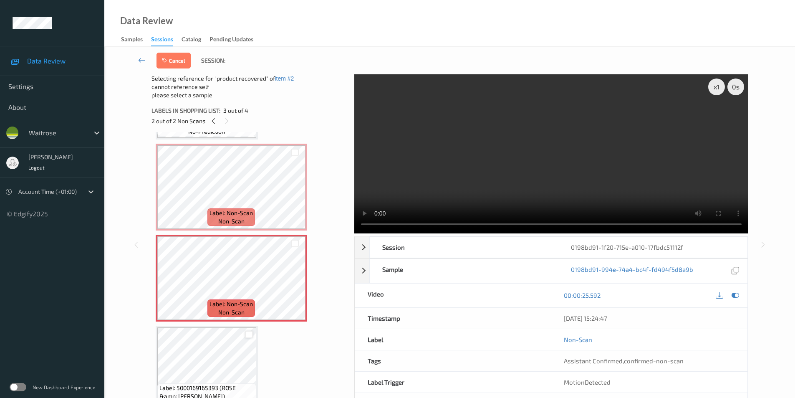
click at [247, 336] on div at bounding box center [249, 335] width 8 height 8
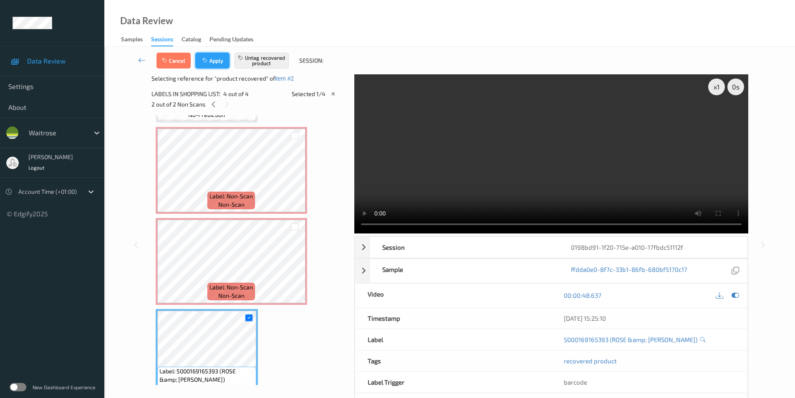
click at [210, 58] on button "Apply" at bounding box center [212, 61] width 34 height 16
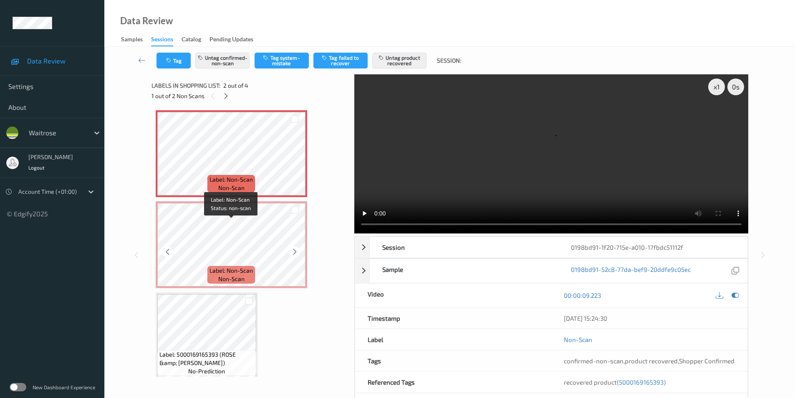
scroll to position [95, 0]
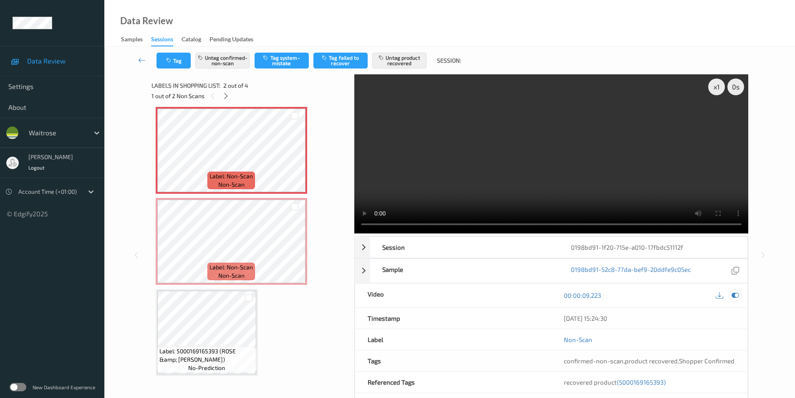
click at [735, 296] on icon at bounding box center [736, 295] width 8 height 8
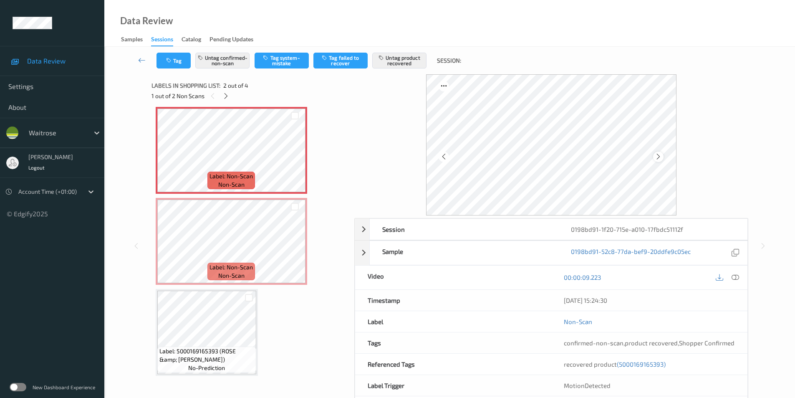
click at [660, 159] on icon at bounding box center [658, 157] width 7 height 8
click at [661, 159] on icon at bounding box center [658, 157] width 7 height 8
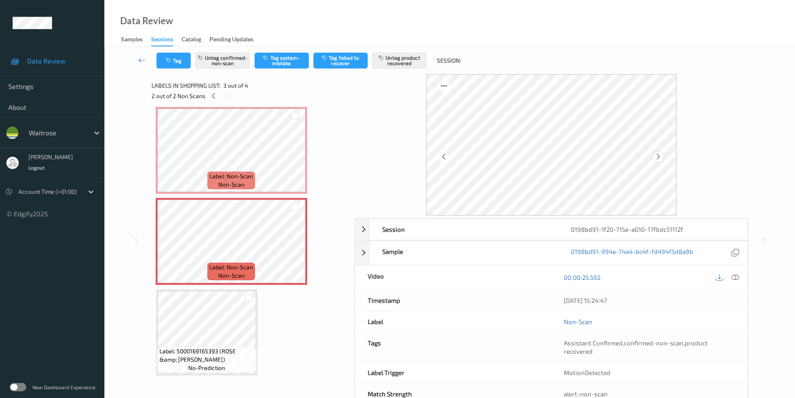
click at [658, 155] on icon at bounding box center [658, 157] width 7 height 8
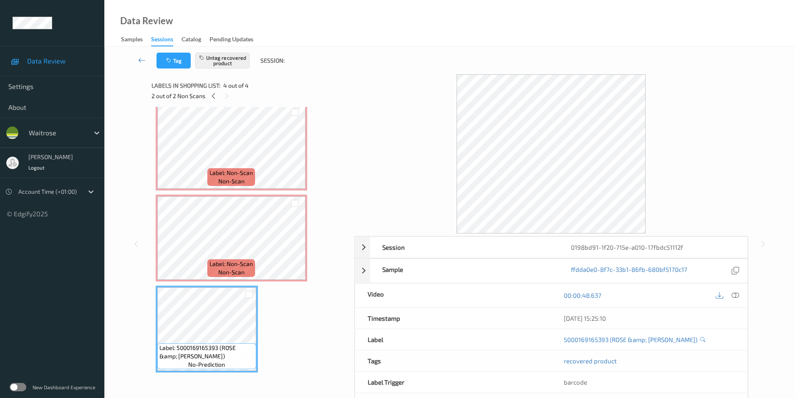
scroll to position [57, 0]
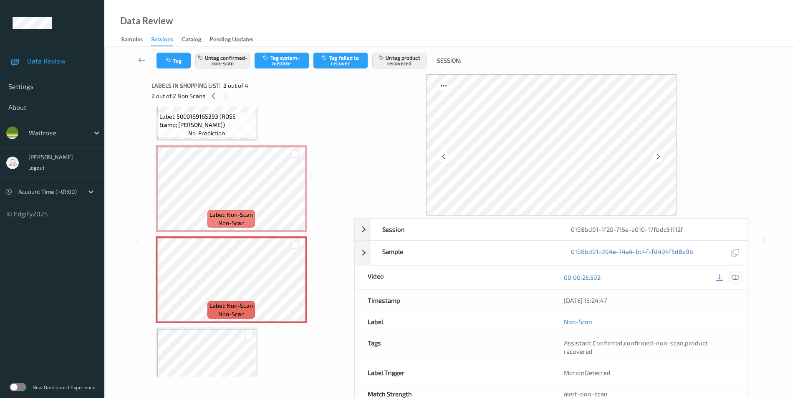
click at [734, 278] on icon at bounding box center [736, 277] width 8 height 8
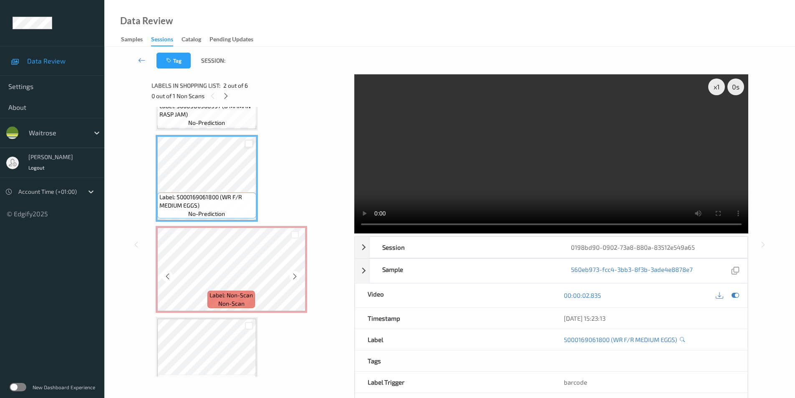
scroll to position [83, 0]
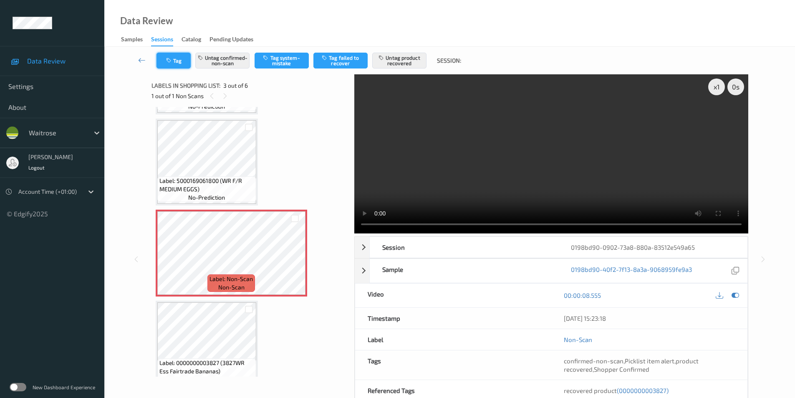
click at [178, 62] on button "Tag" at bounding box center [174, 61] width 34 height 16
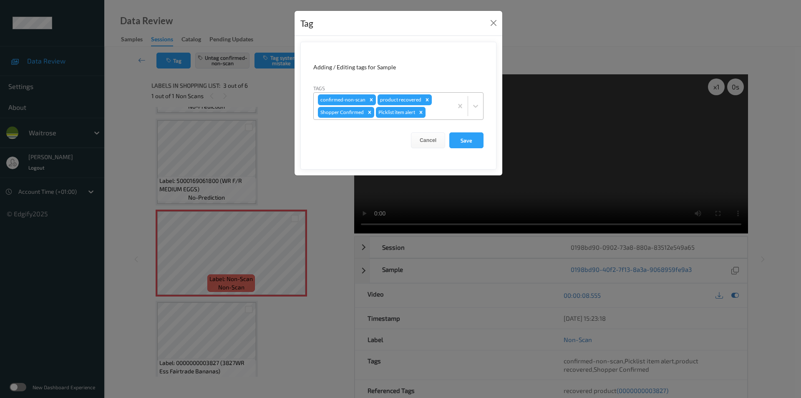
click at [421, 112] on icon "Remove Picklist item alert" at bounding box center [421, 112] width 3 height 3
click at [462, 139] on button "Save" at bounding box center [467, 140] width 34 height 16
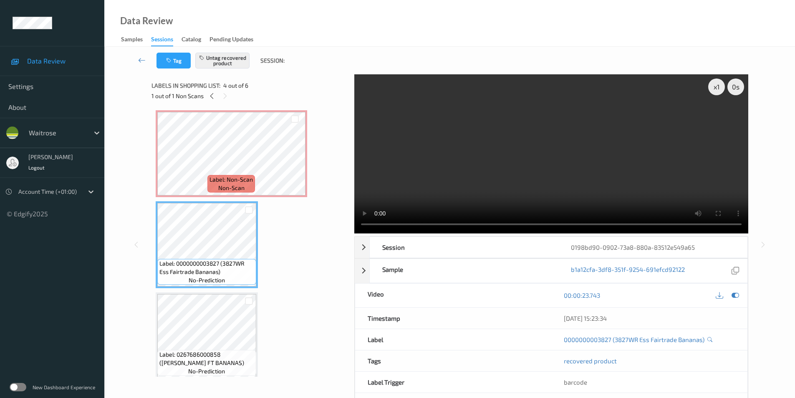
scroll to position [167, 0]
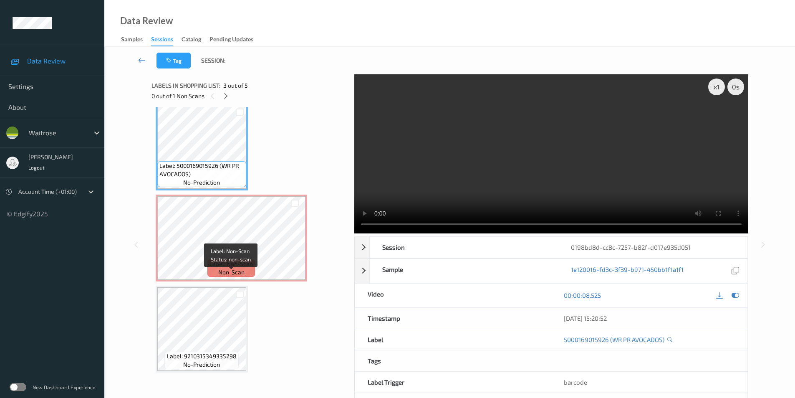
scroll to position [189, 0]
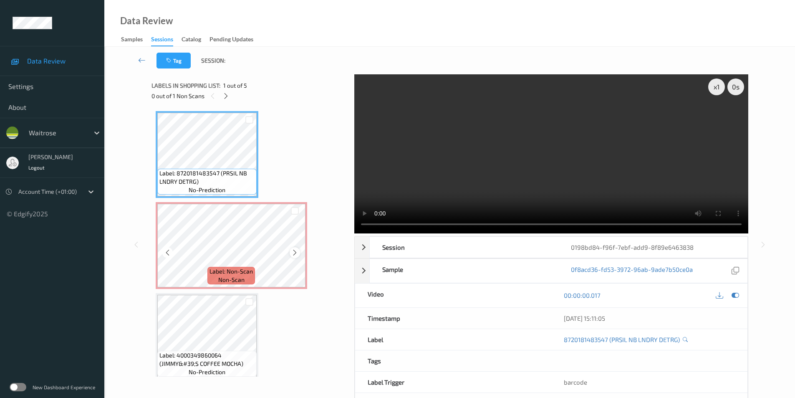
click at [293, 252] on icon at bounding box center [294, 253] width 7 height 8
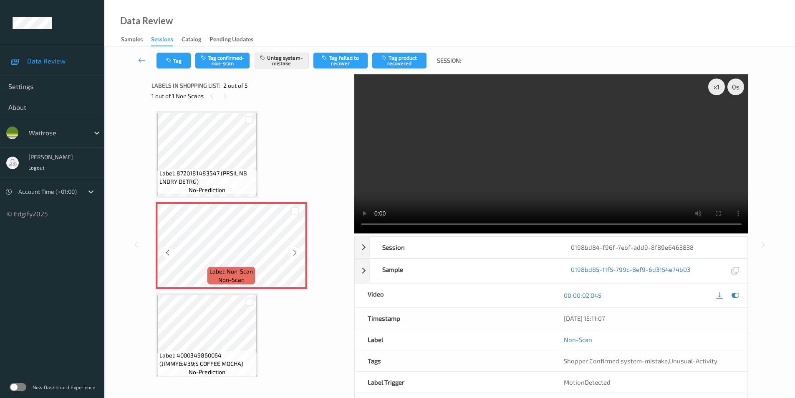
click at [293, 252] on icon at bounding box center [294, 253] width 7 height 8
click at [292, 250] on icon at bounding box center [294, 253] width 7 height 8
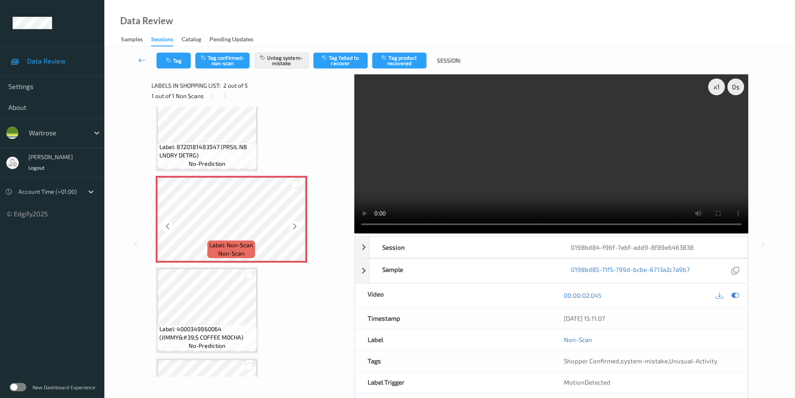
scroll to position [42, 0]
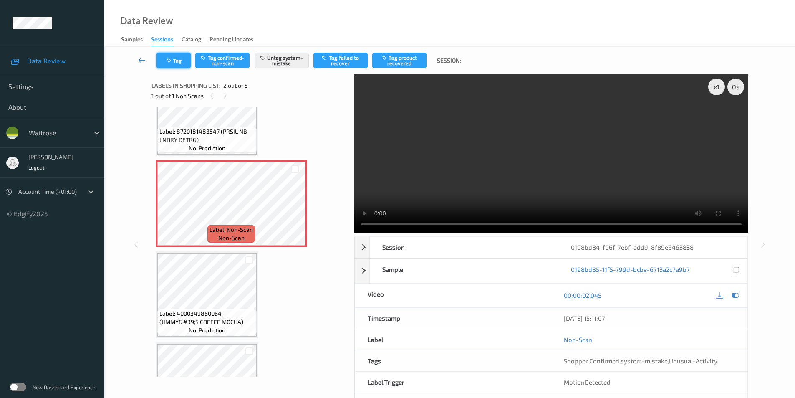
click at [177, 61] on button "Tag" at bounding box center [174, 61] width 34 height 16
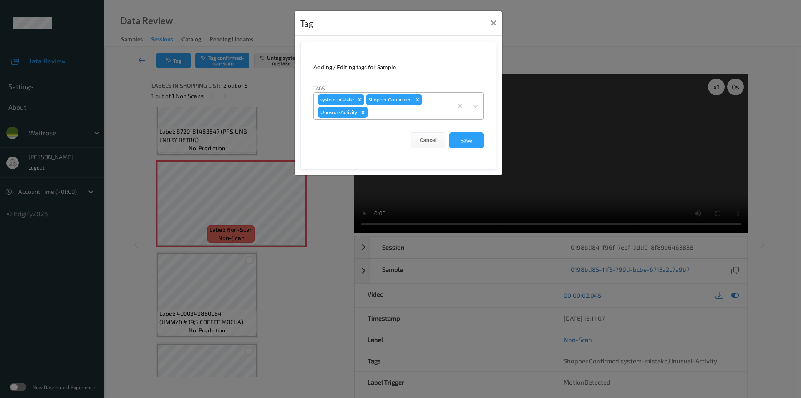
click at [361, 112] on icon "Remove Unusual-Activity" at bounding box center [363, 112] width 6 height 6
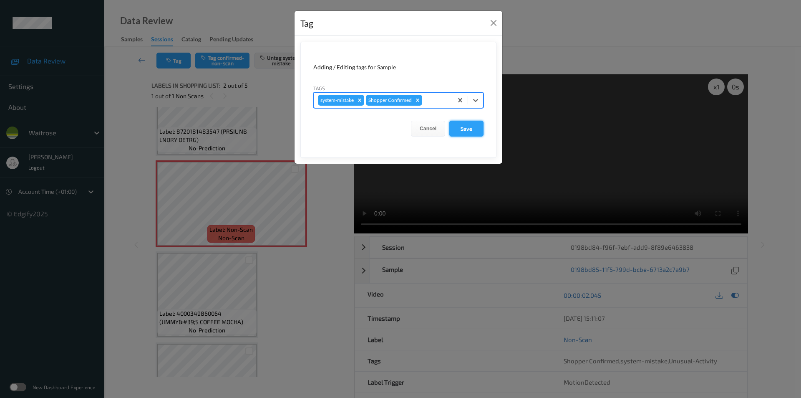
click at [455, 128] on button "Save" at bounding box center [467, 129] width 34 height 16
click at [462, 130] on button "Save" at bounding box center [467, 129] width 34 height 16
